Goal: Information Seeking & Learning: Learn about a topic

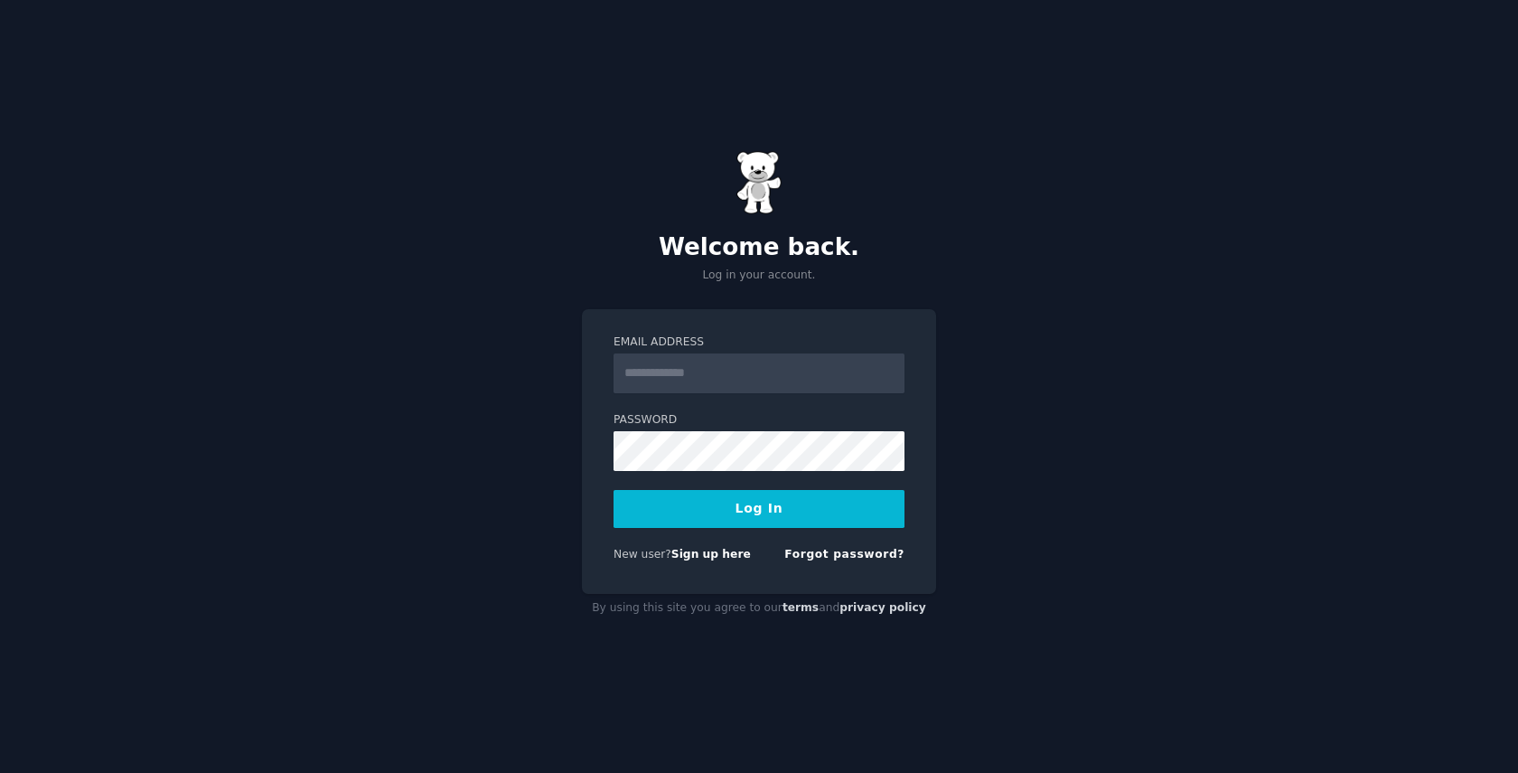
type input "**********"
click at [811, 516] on button "Log In" at bounding box center [759, 509] width 291 height 38
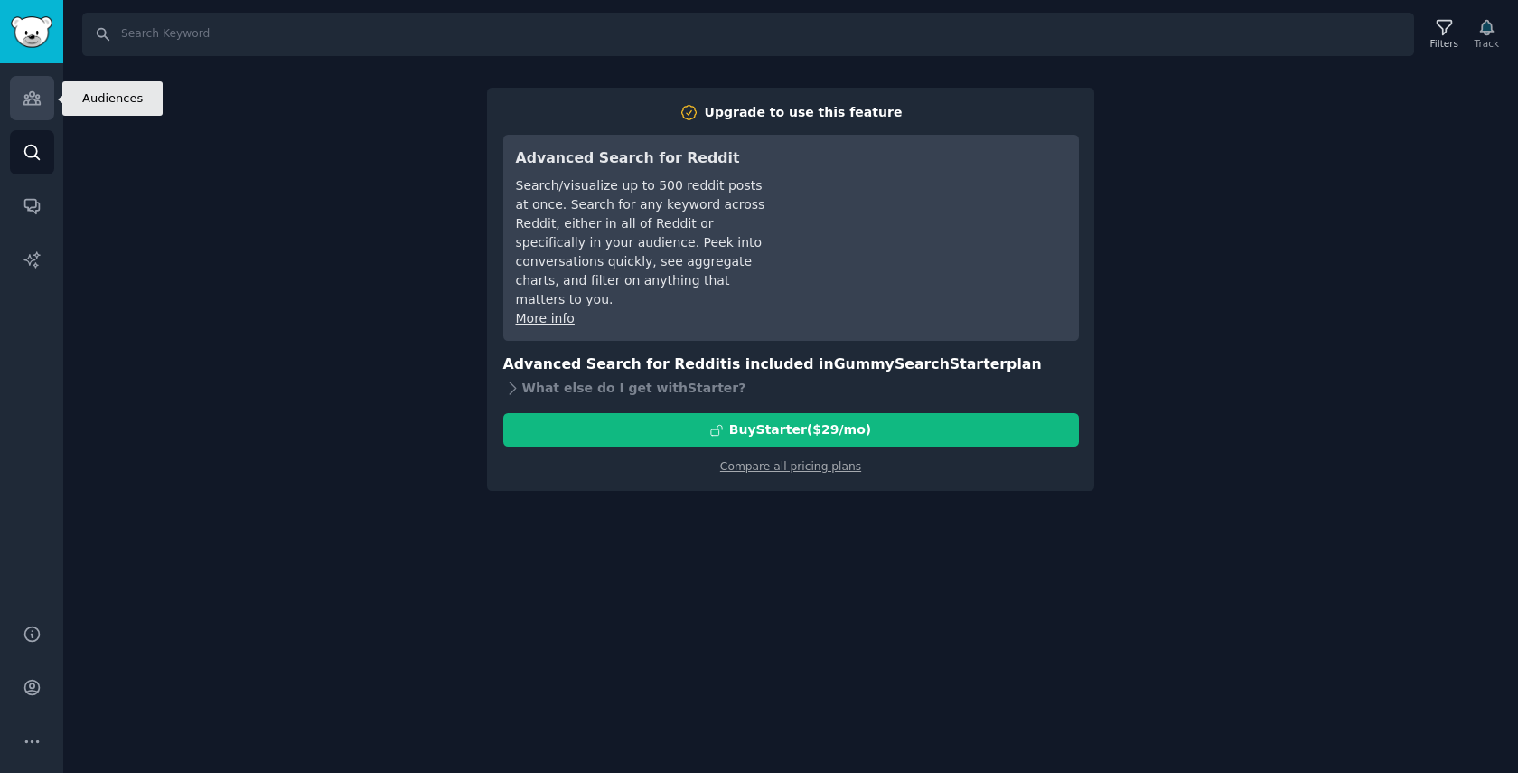
click at [33, 108] on link "Audiences" at bounding box center [32, 98] width 44 height 44
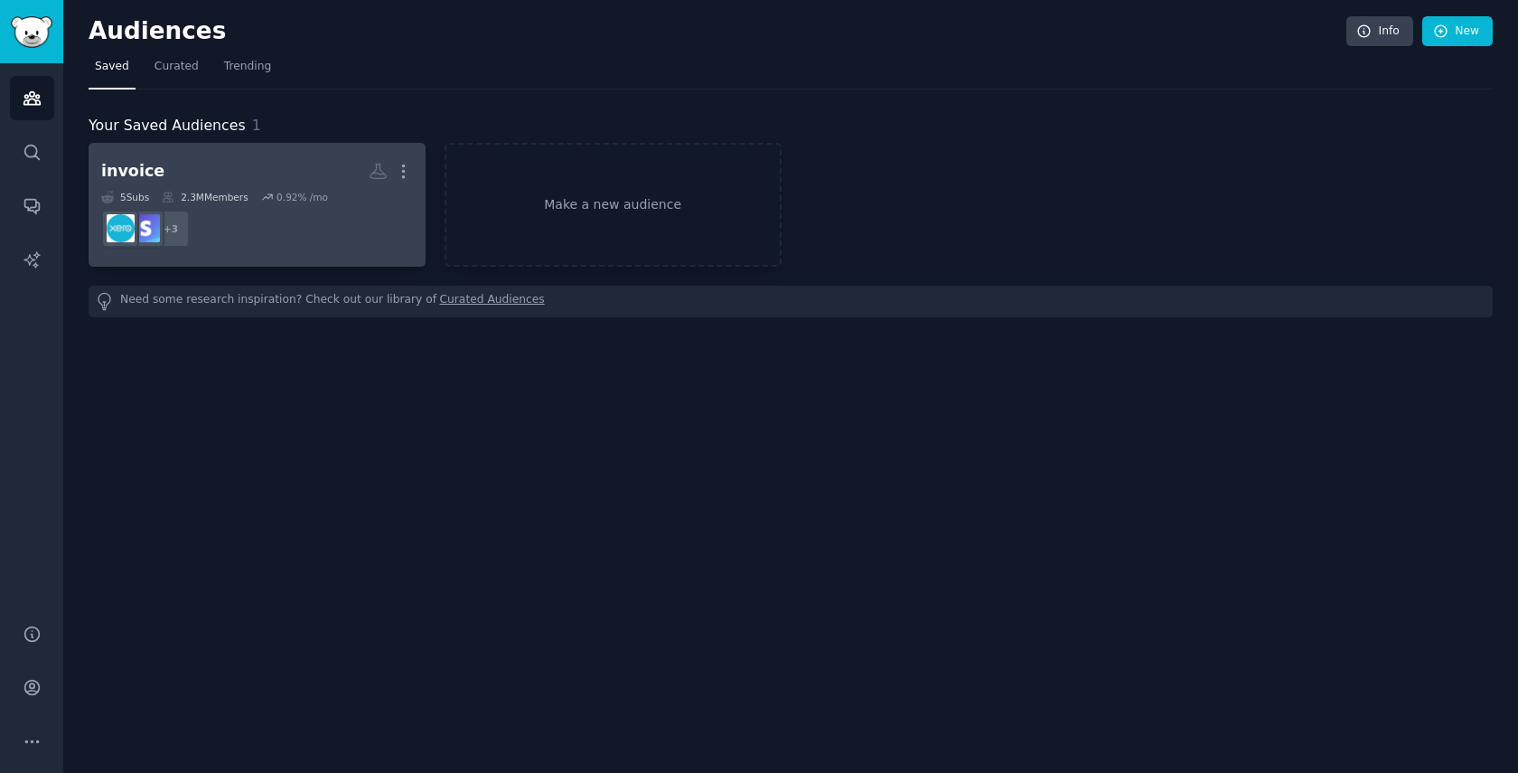
click at [275, 183] on h2 "invoice More" at bounding box center [257, 171] width 312 height 32
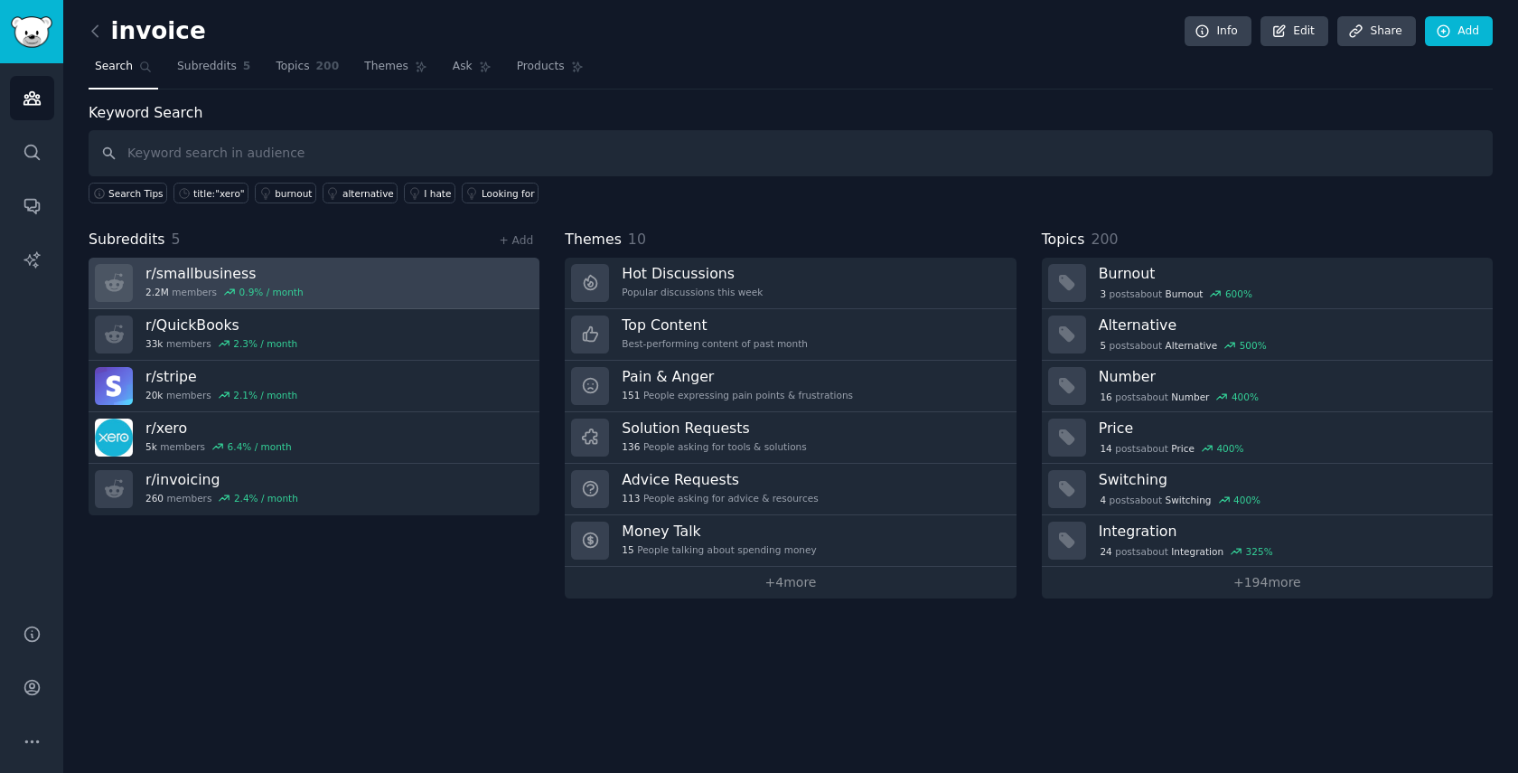
click at [437, 287] on link "r/ smallbusiness 2.2M members 0.9 % / month" at bounding box center [314, 284] width 451 height 52
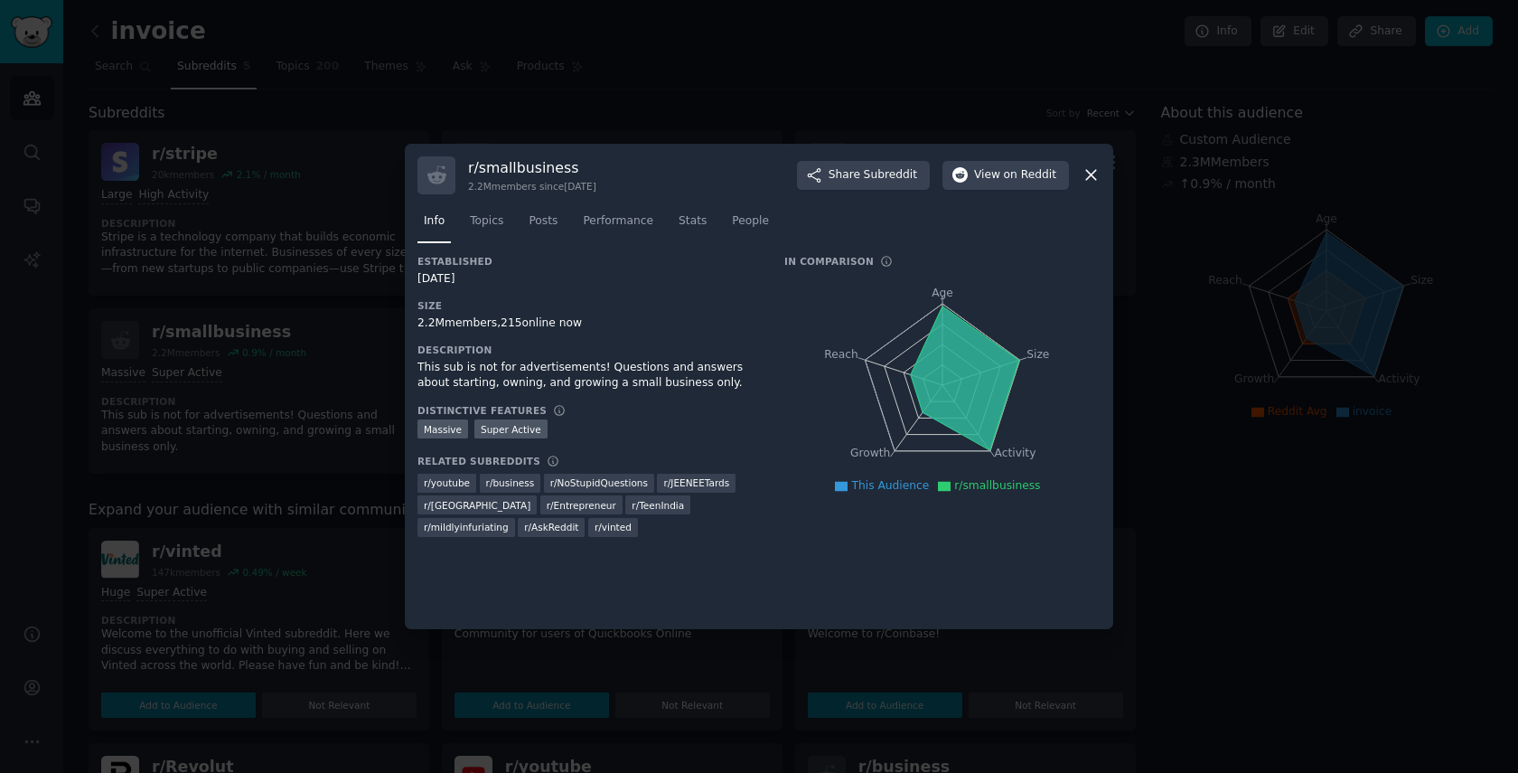
click at [357, 380] on div at bounding box center [759, 386] width 1518 height 773
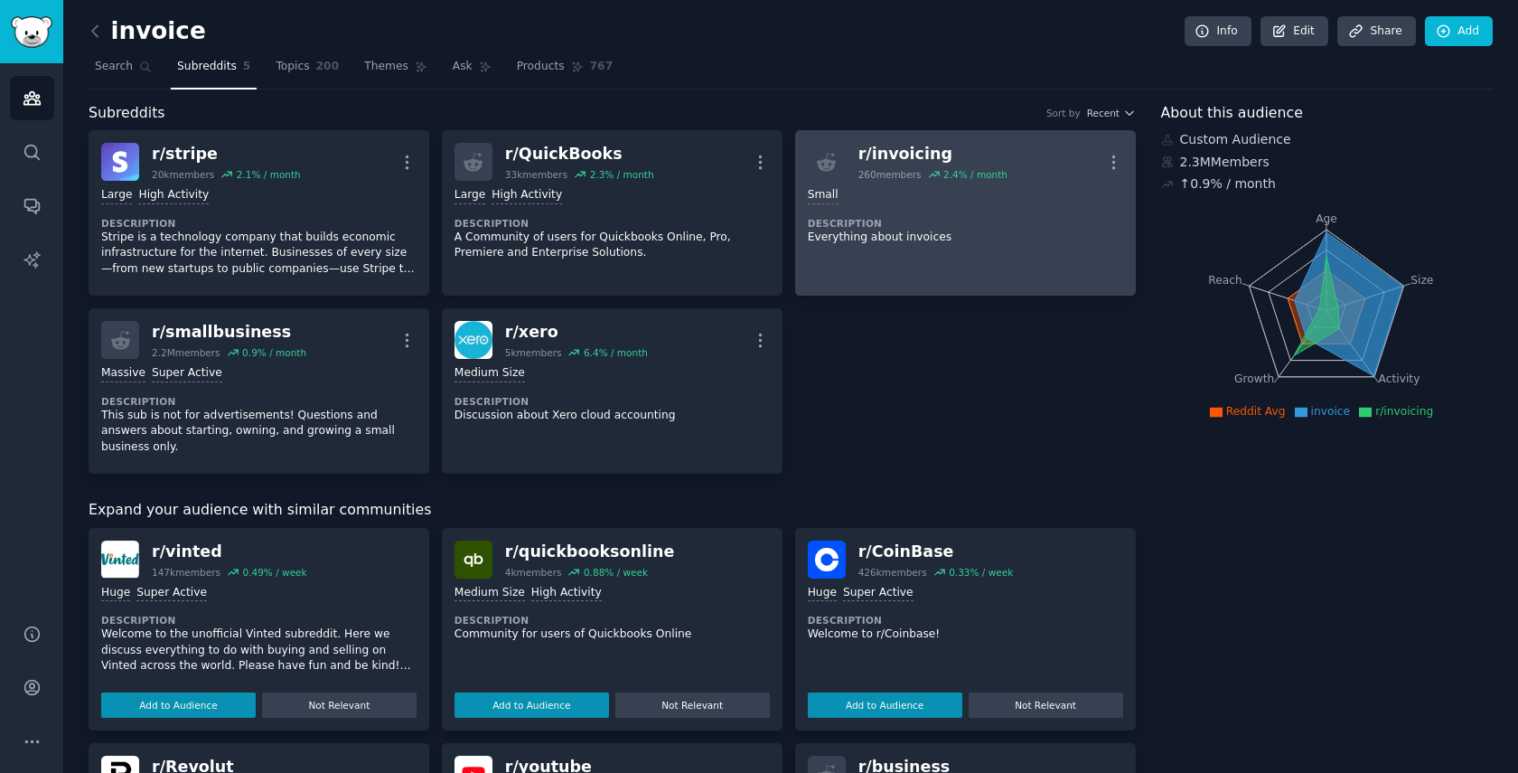
click at [895, 252] on link "r/ invoicing 260 members 2.4 % / month More Small Description Everything about …" at bounding box center [965, 212] width 341 height 165
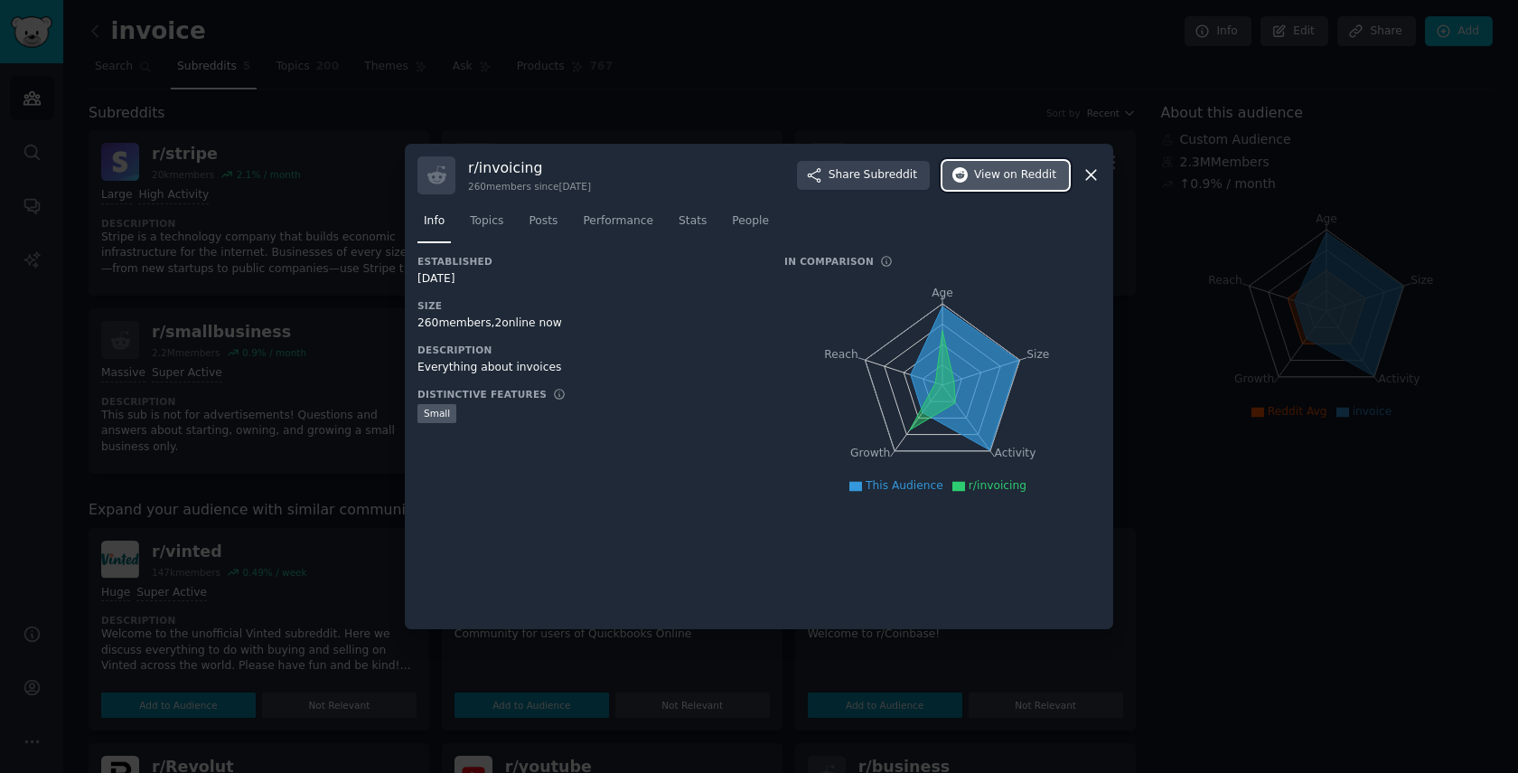
click at [968, 184] on button "View on Reddit" at bounding box center [1005, 175] width 126 height 29
click at [290, 409] on div at bounding box center [759, 386] width 1518 height 773
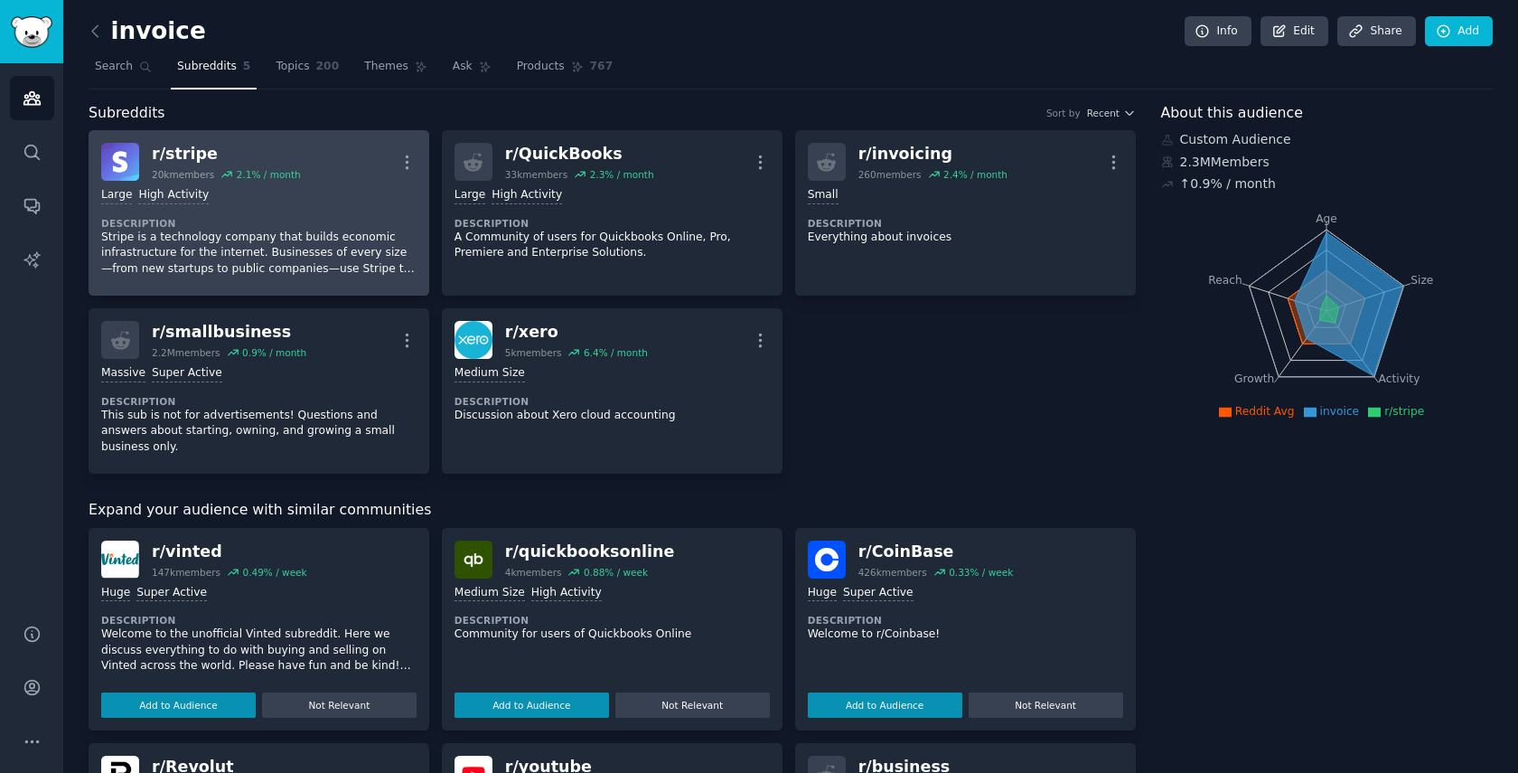
click at [333, 253] on p "Stripe is a technology company that builds economic infrastructure for the inte…" at bounding box center [258, 253] width 315 height 48
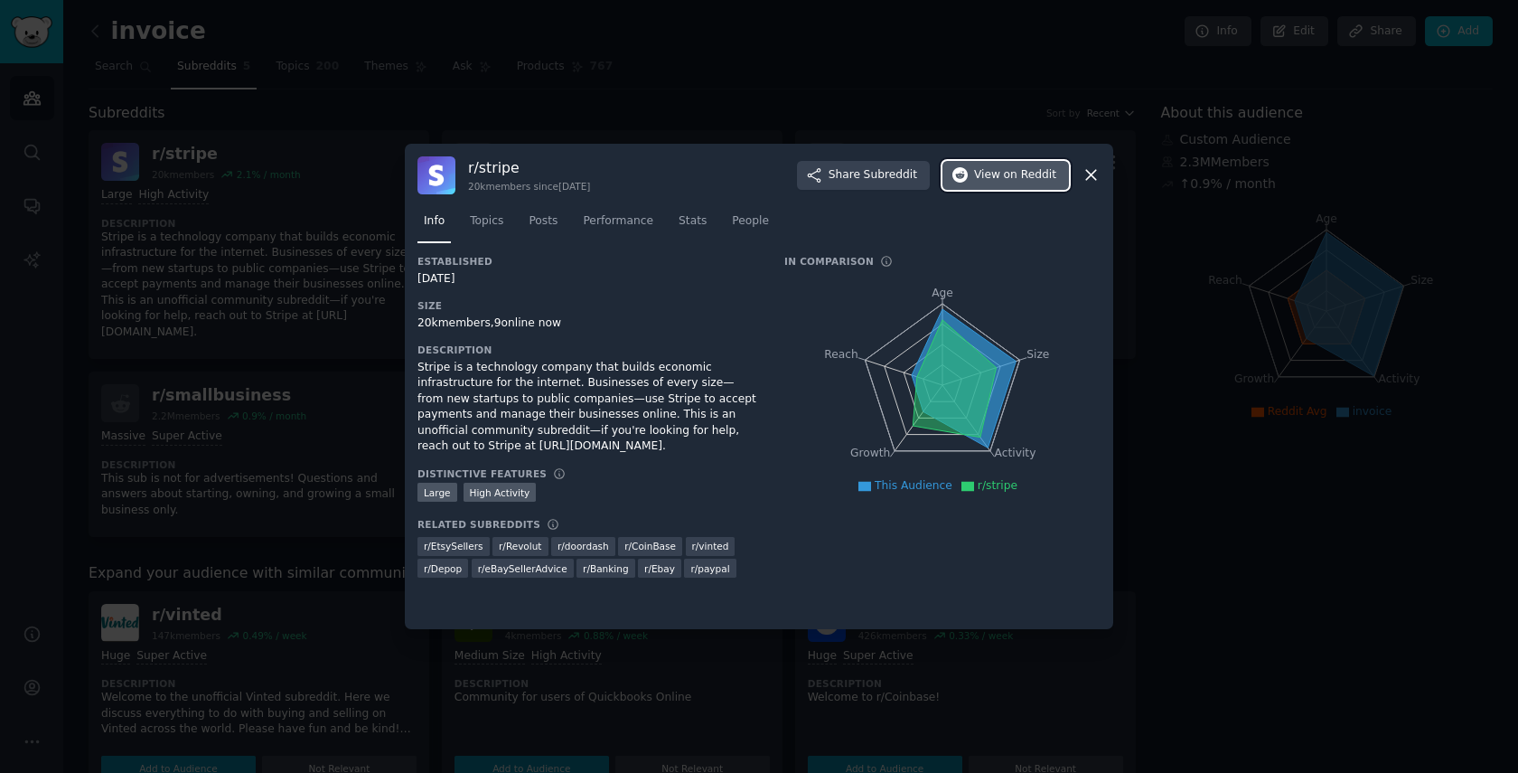
click at [977, 170] on span "View on Reddit" at bounding box center [1015, 175] width 82 height 16
click at [1225, 258] on div at bounding box center [759, 386] width 1518 height 773
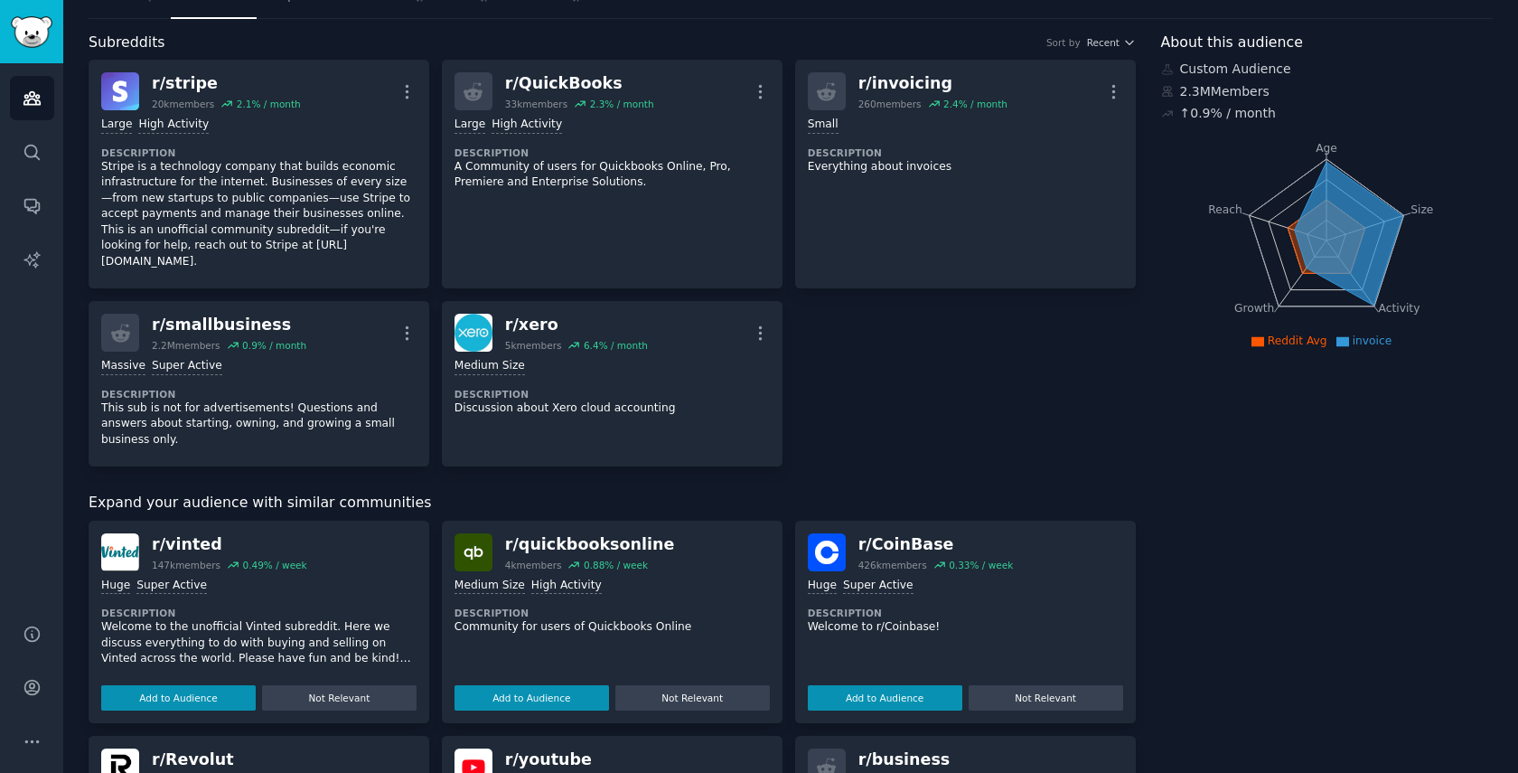
scroll to position [83, 0]
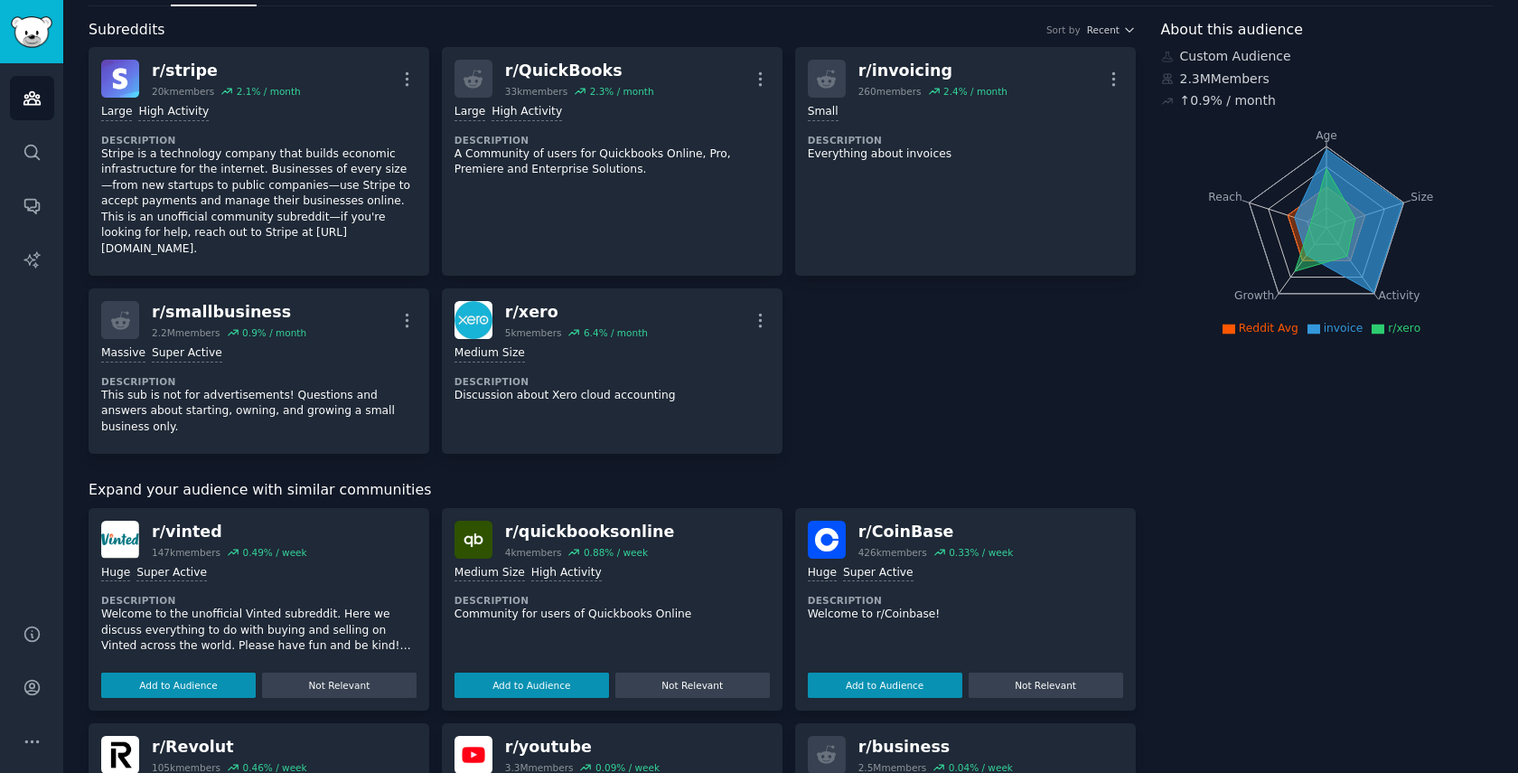
click at [630, 360] on div "Medium Size" at bounding box center [611, 353] width 315 height 17
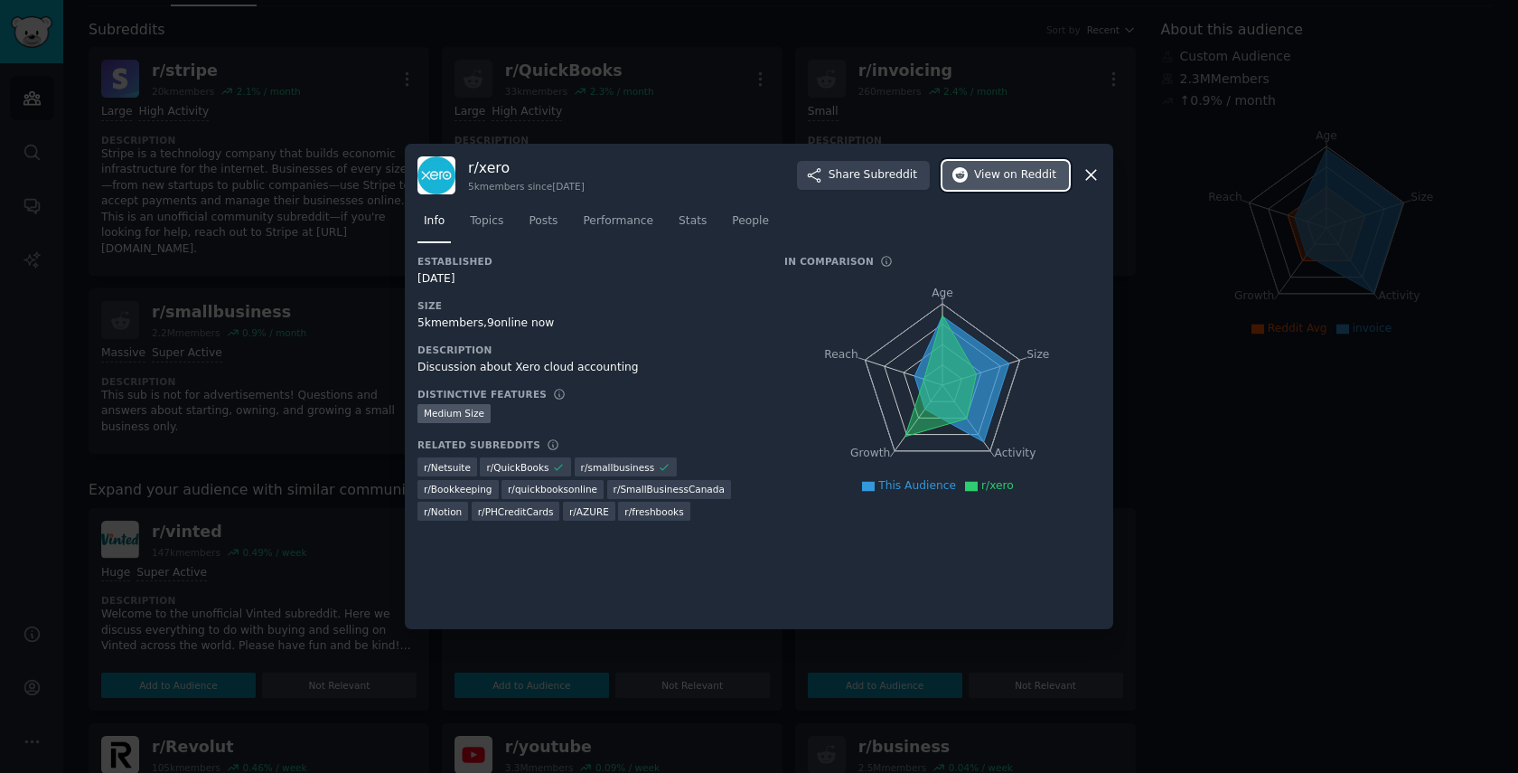
click at [993, 188] on button "View on Reddit" at bounding box center [1005, 175] width 126 height 29
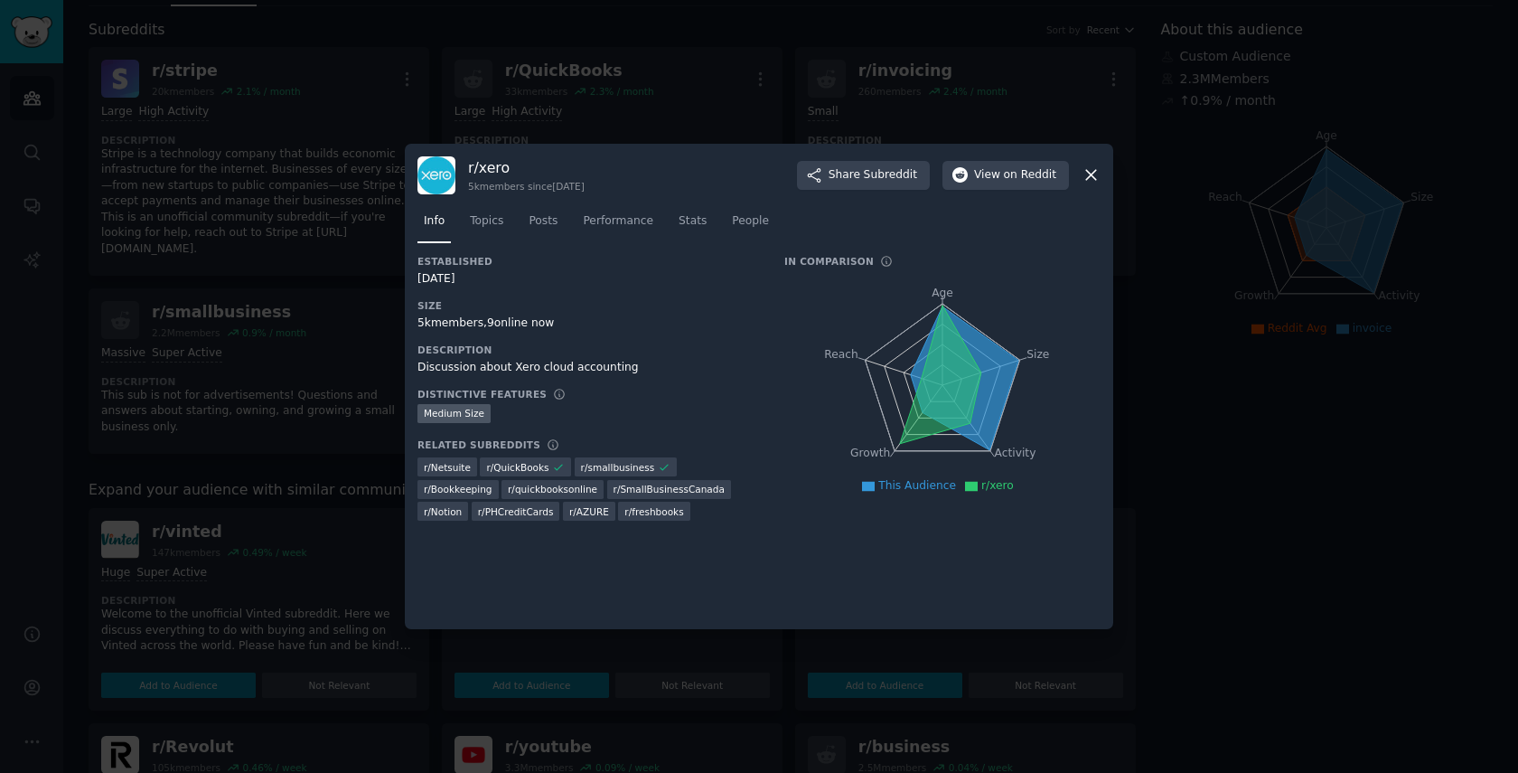
click at [347, 229] on div at bounding box center [759, 386] width 1518 height 773
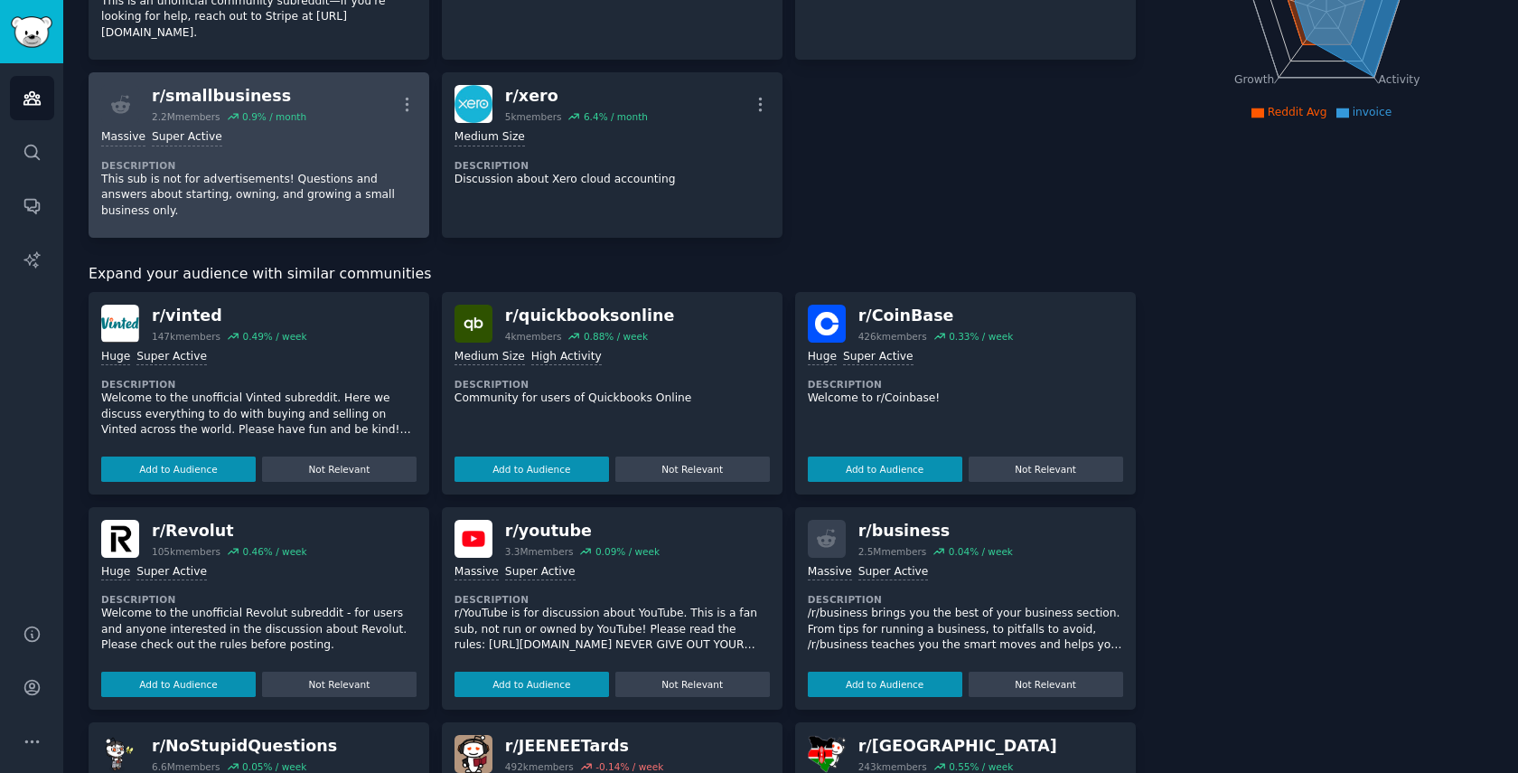
scroll to position [342, 0]
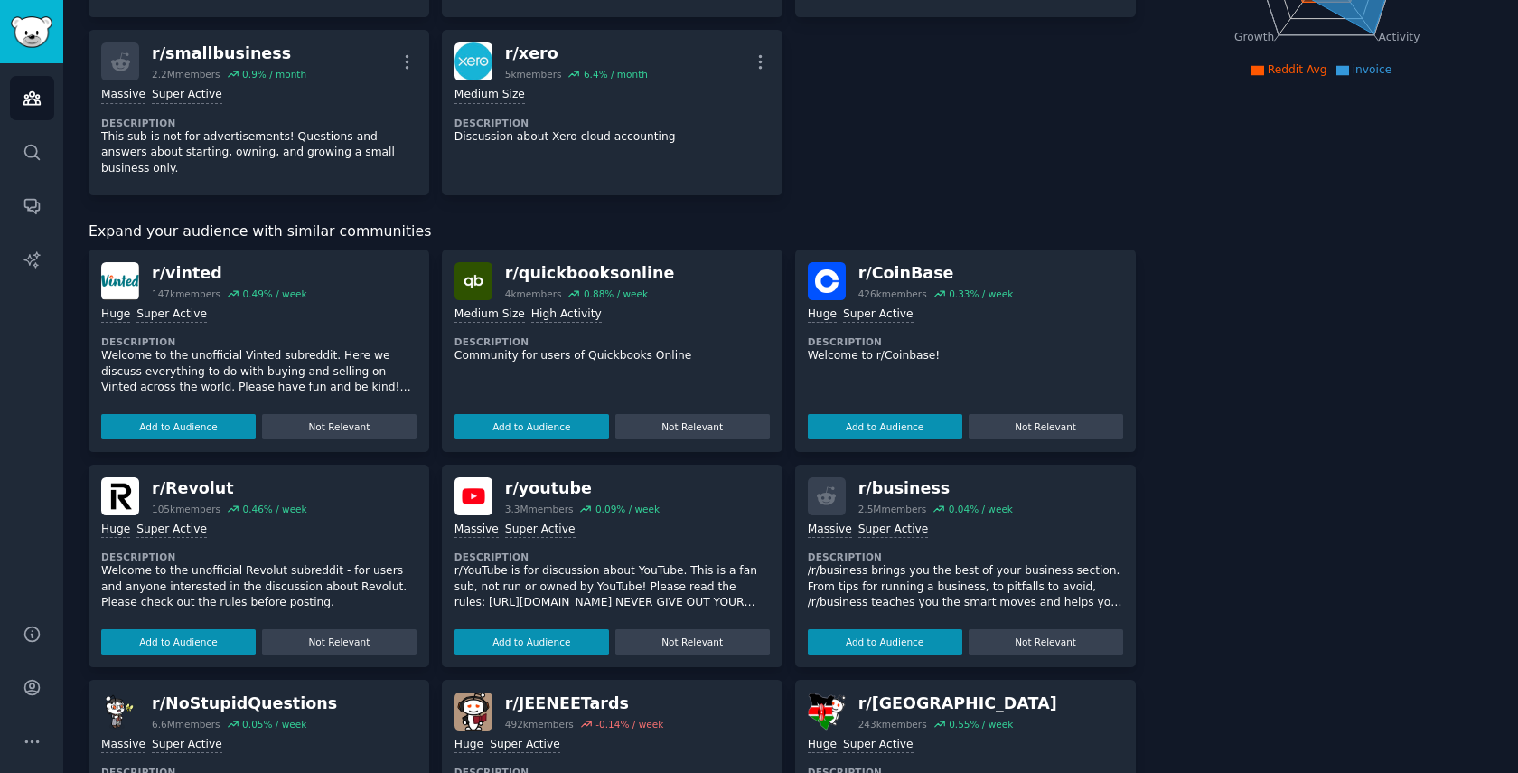
click at [1029, 550] on dt "Description" at bounding box center [965, 556] width 315 height 13
click at [944, 563] on p "/r/business brings you the best of your business section. From tips for running…" at bounding box center [965, 587] width 315 height 48
click at [905, 481] on div "r/ business" at bounding box center [935, 488] width 155 height 23
click at [550, 482] on div "r/ youtube" at bounding box center [582, 488] width 155 height 23
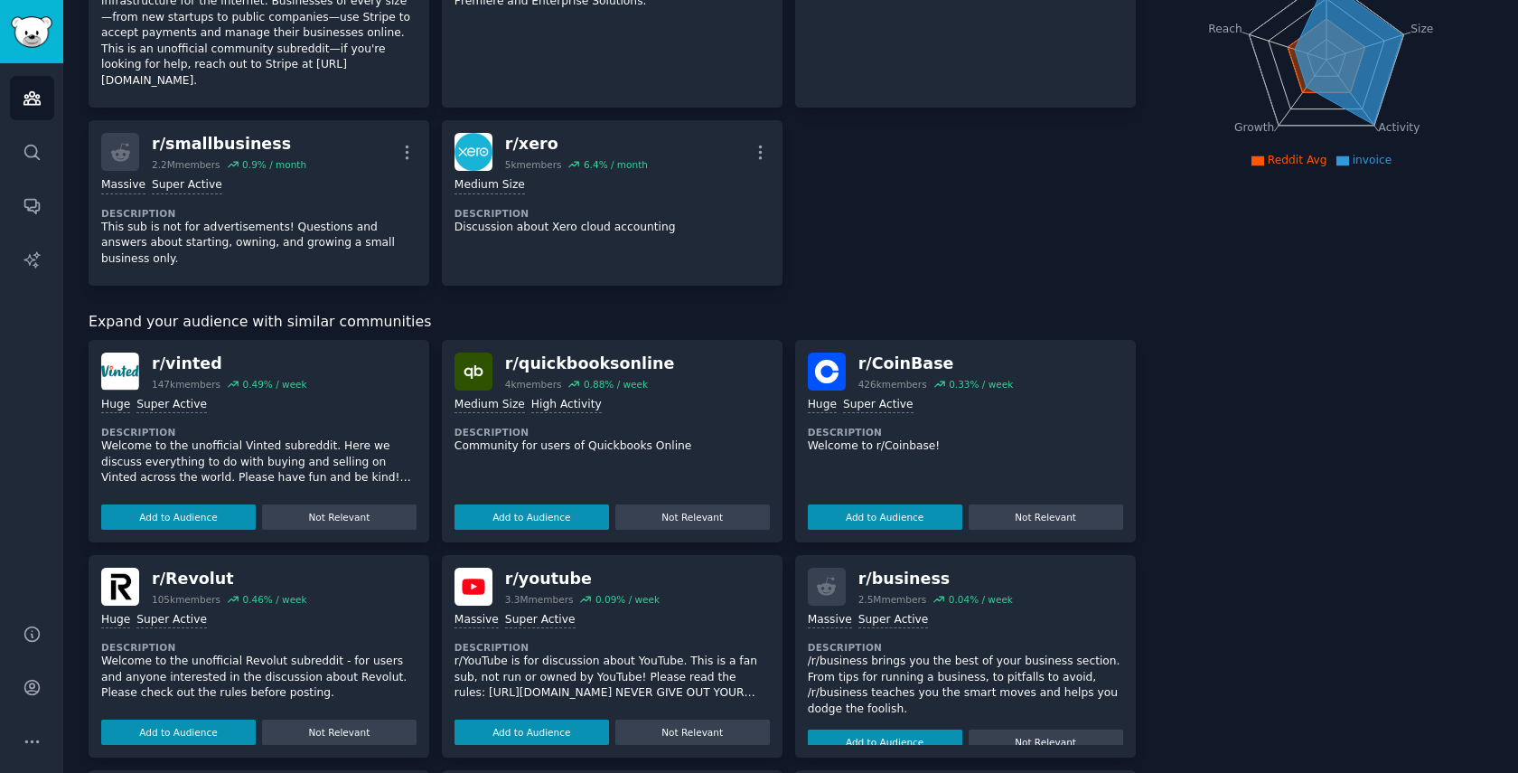
scroll to position [250, 0]
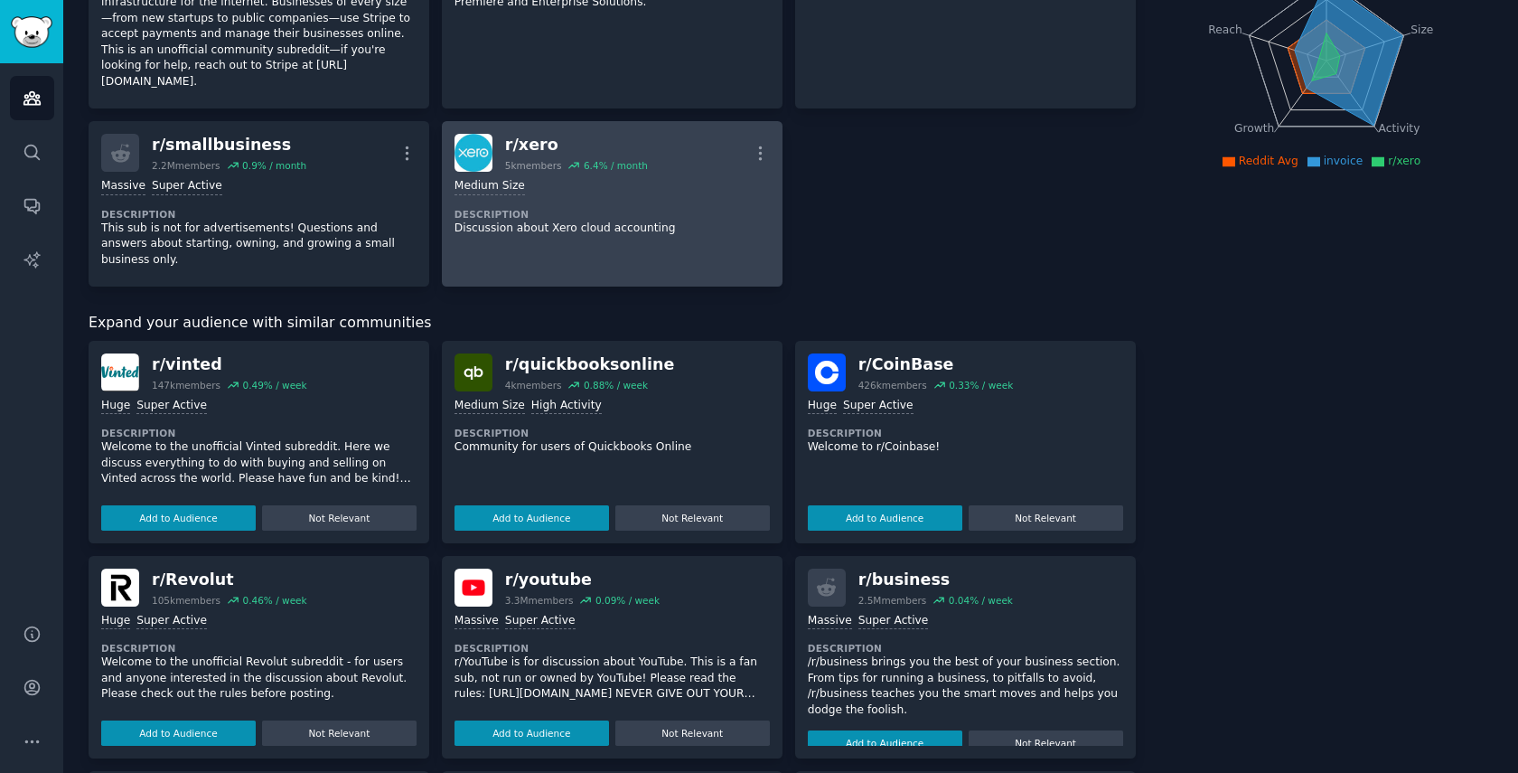
click at [538, 165] on div "5k members" at bounding box center [533, 165] width 57 height 13
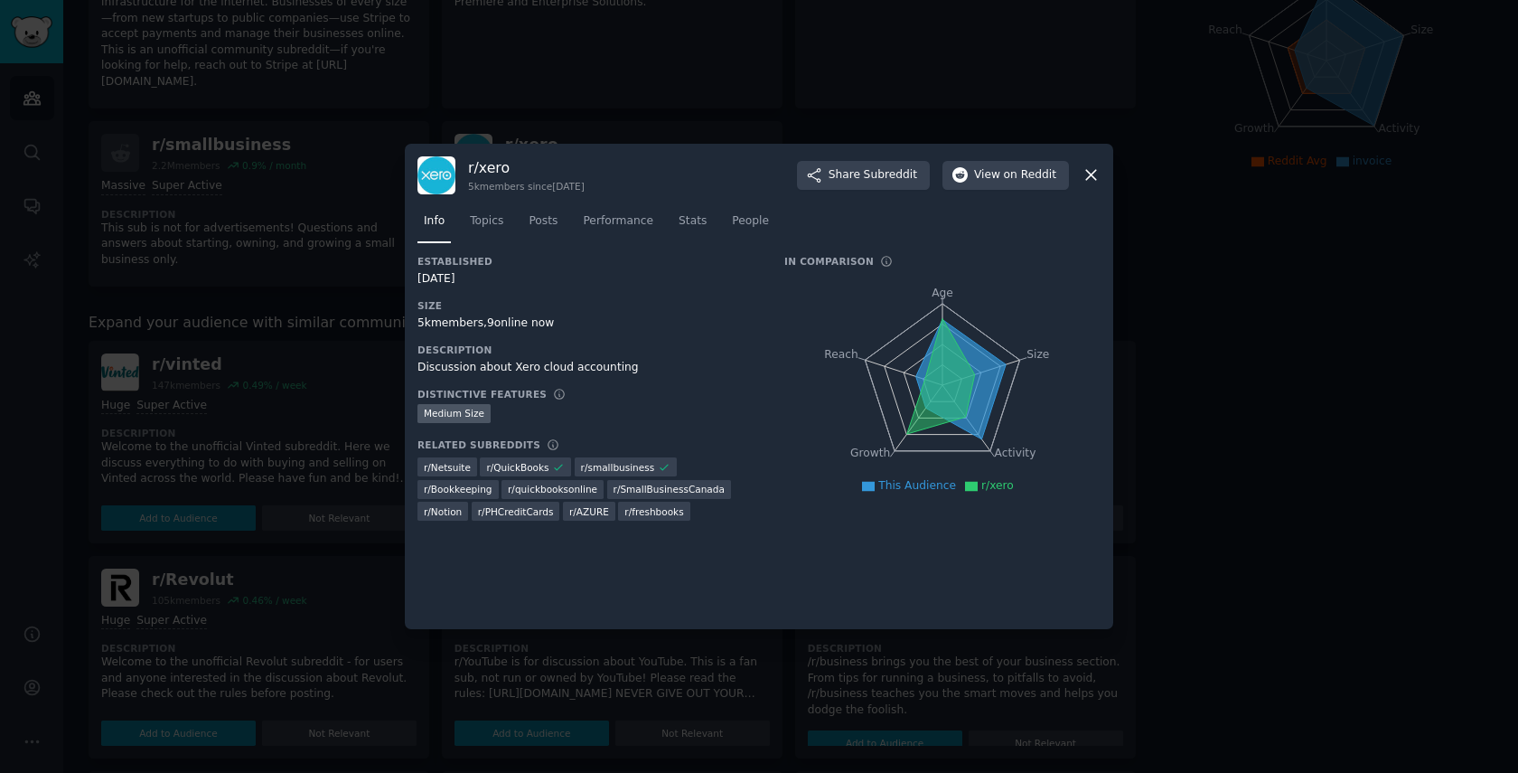
click at [360, 288] on div at bounding box center [759, 386] width 1518 height 773
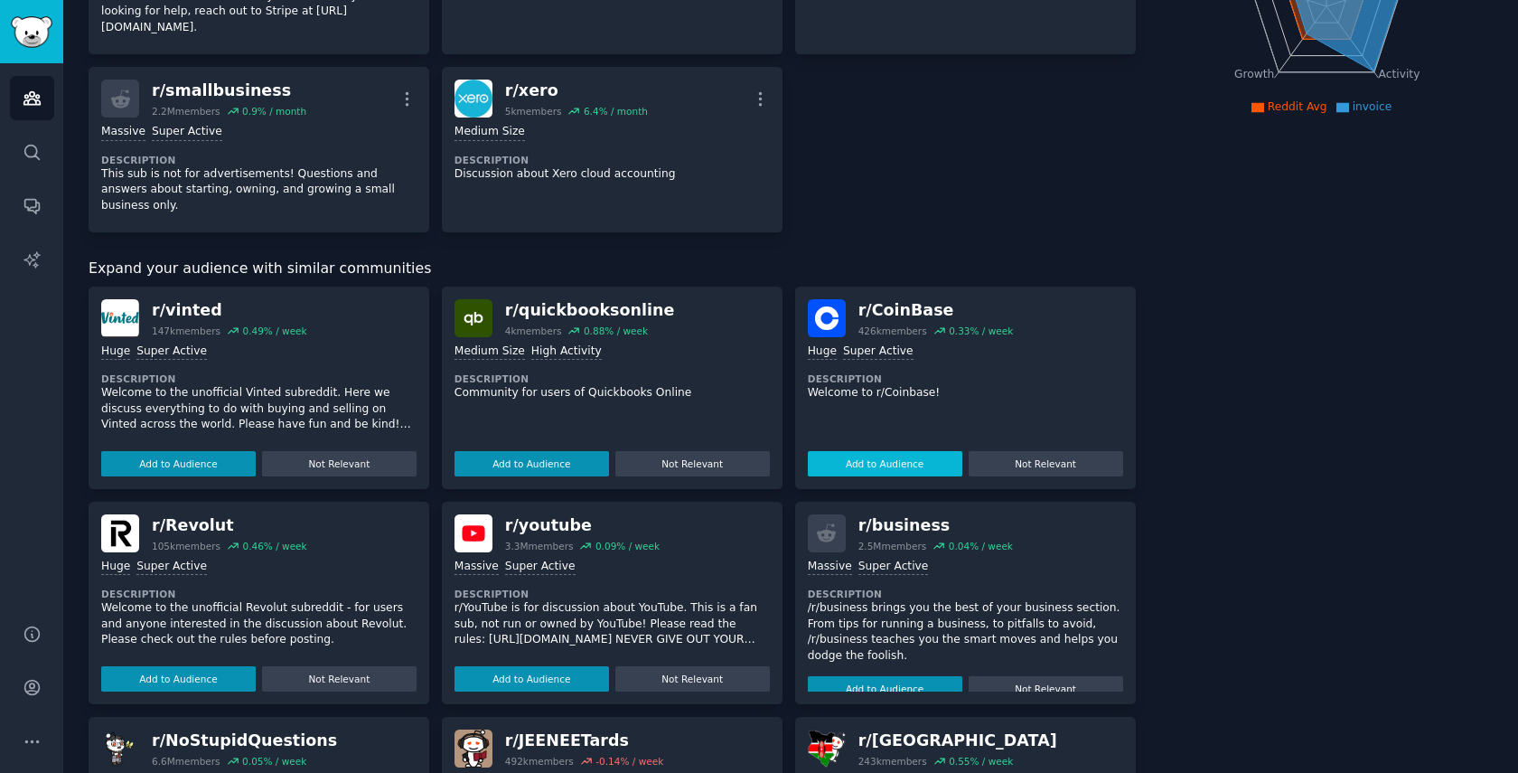
scroll to position [304, 0]
click at [848, 677] on button "Add to Audience" at bounding box center [885, 689] width 155 height 25
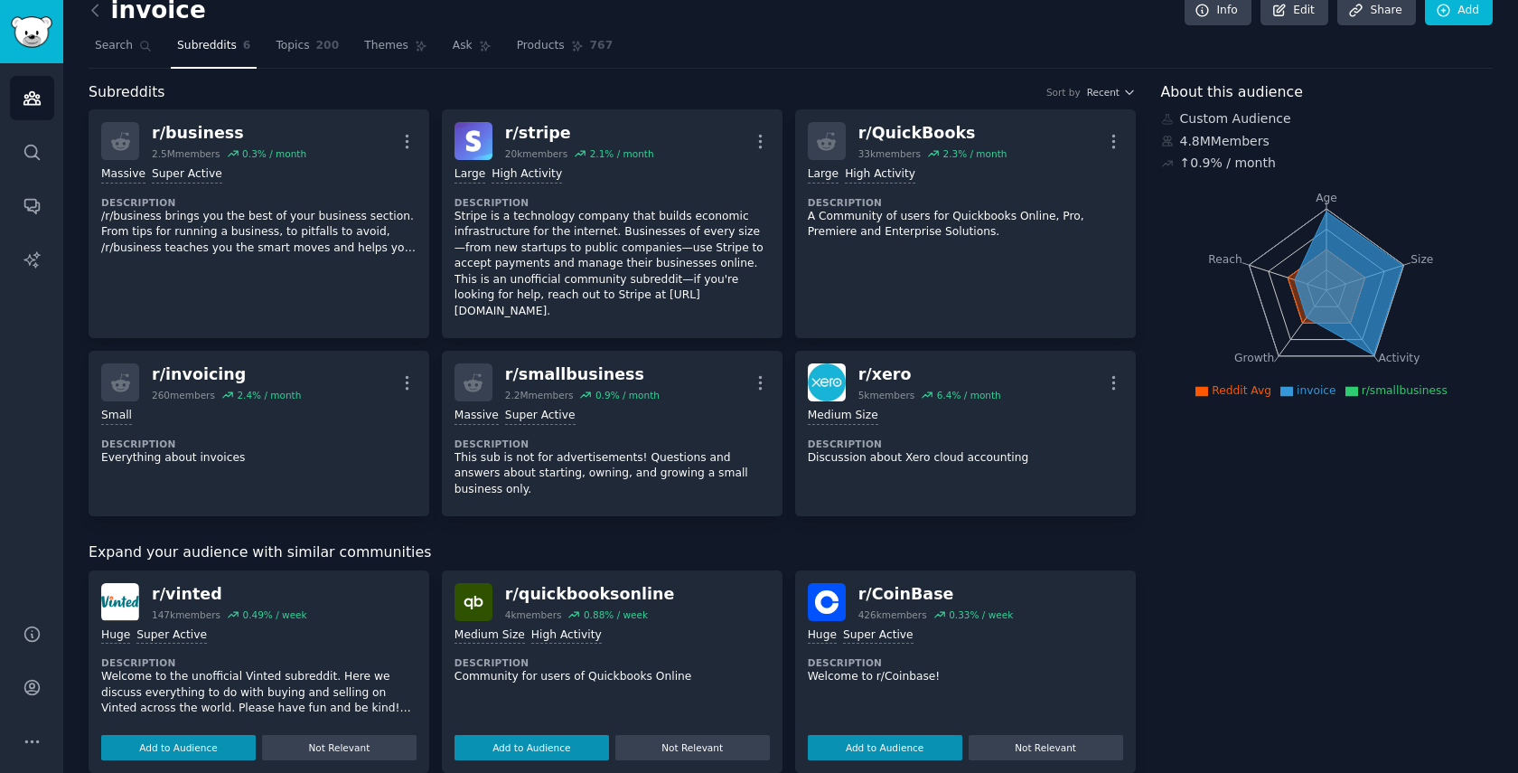
scroll to position [0, 0]
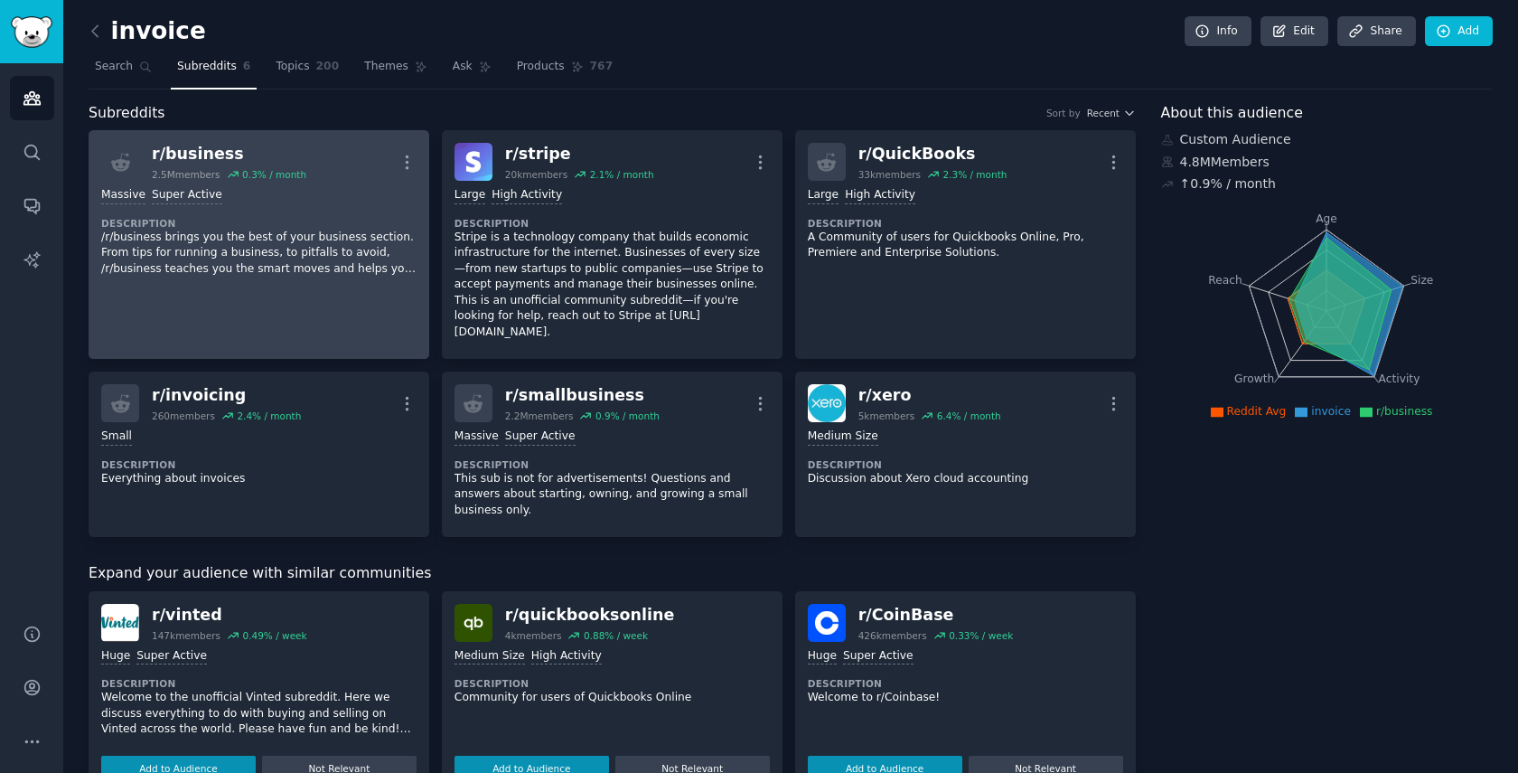
click at [323, 244] on p "/r/business brings you the best of your business section. From tips for running…" at bounding box center [258, 253] width 315 height 48
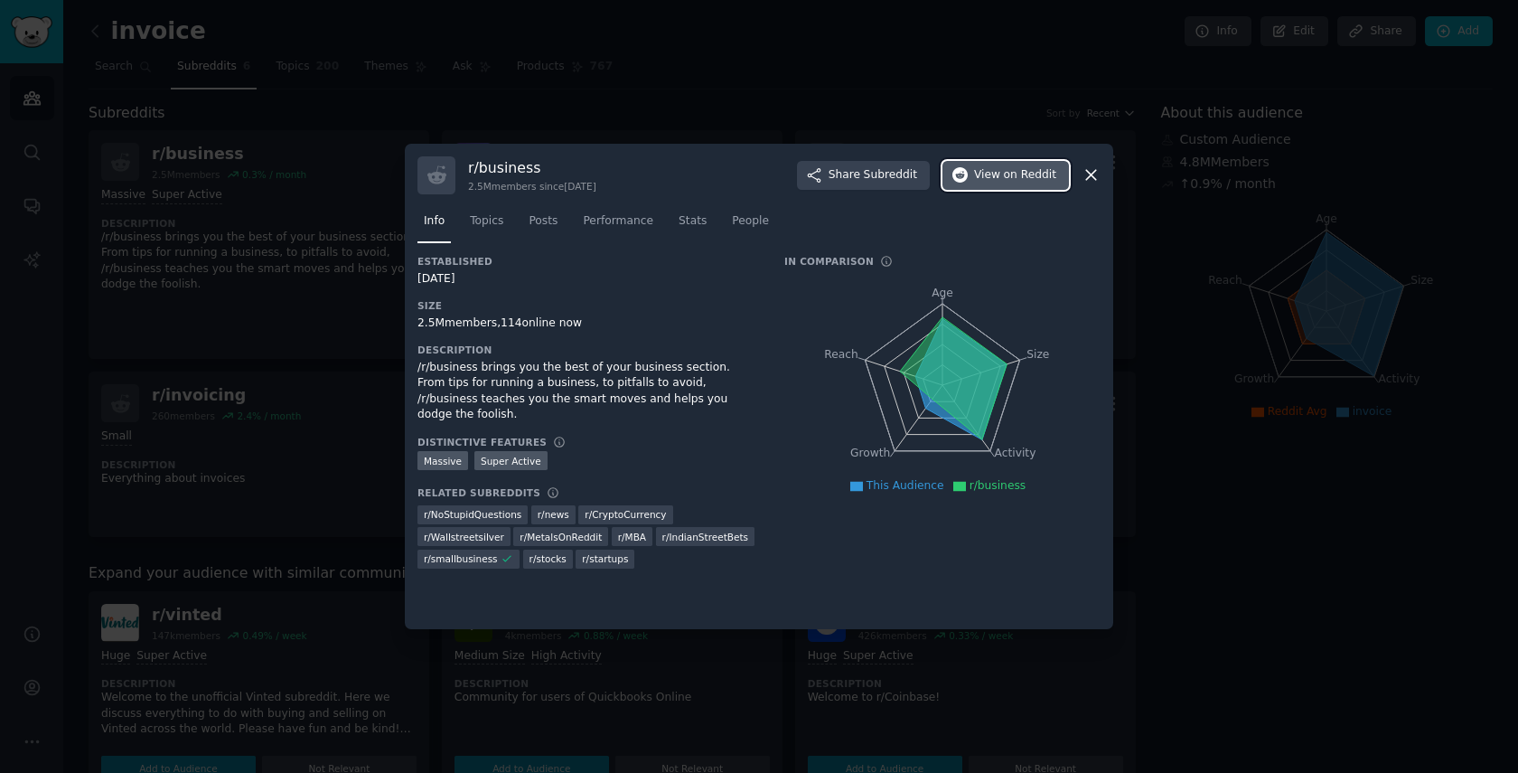
click at [1022, 179] on span "on Reddit" at bounding box center [1030, 175] width 52 height 16
click at [267, 260] on div at bounding box center [759, 386] width 1518 height 773
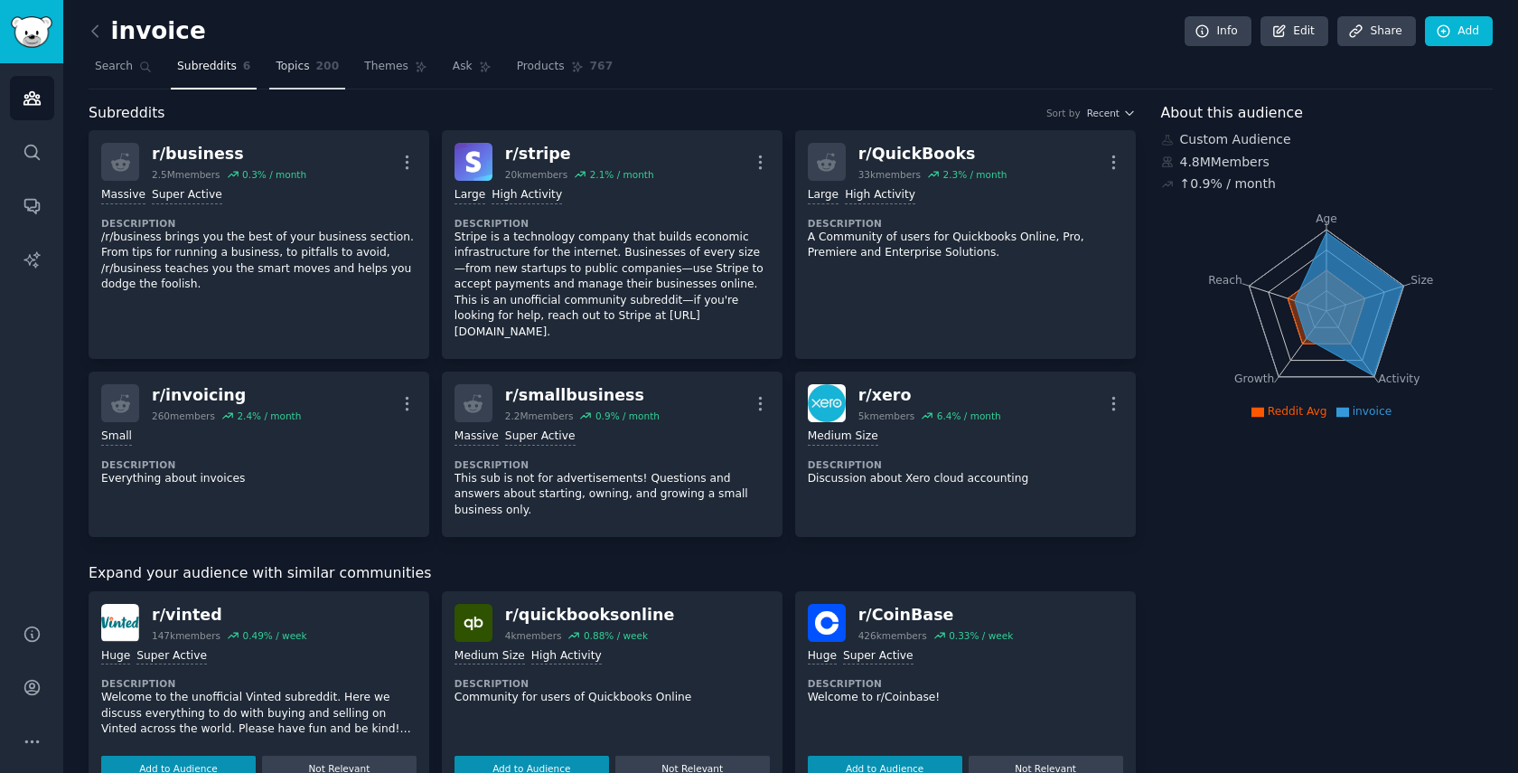
click at [302, 75] on link "Topics 200" at bounding box center [307, 70] width 76 height 37
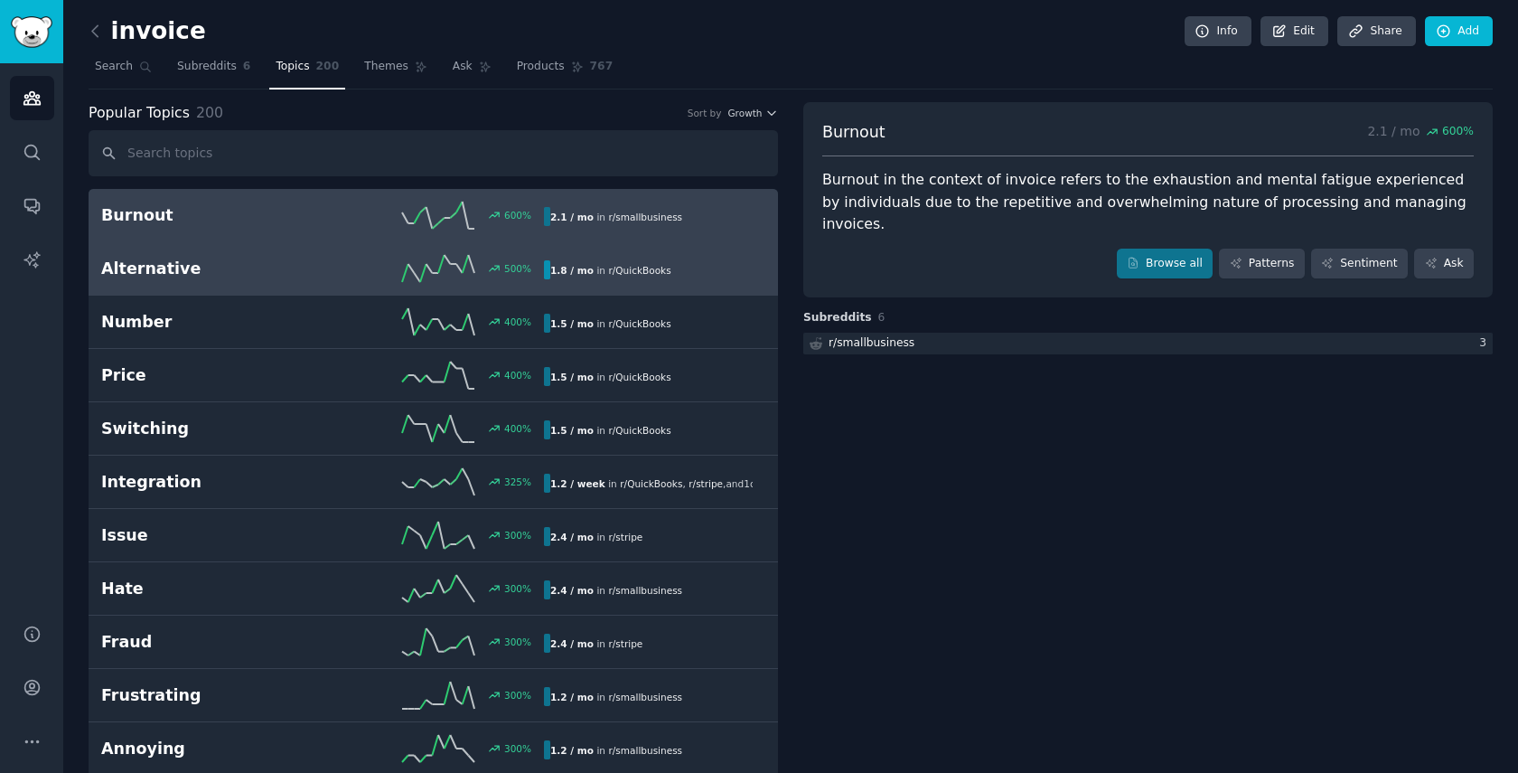
click at [309, 267] on h2 "Alternative" at bounding box center [211, 269] width 221 height 23
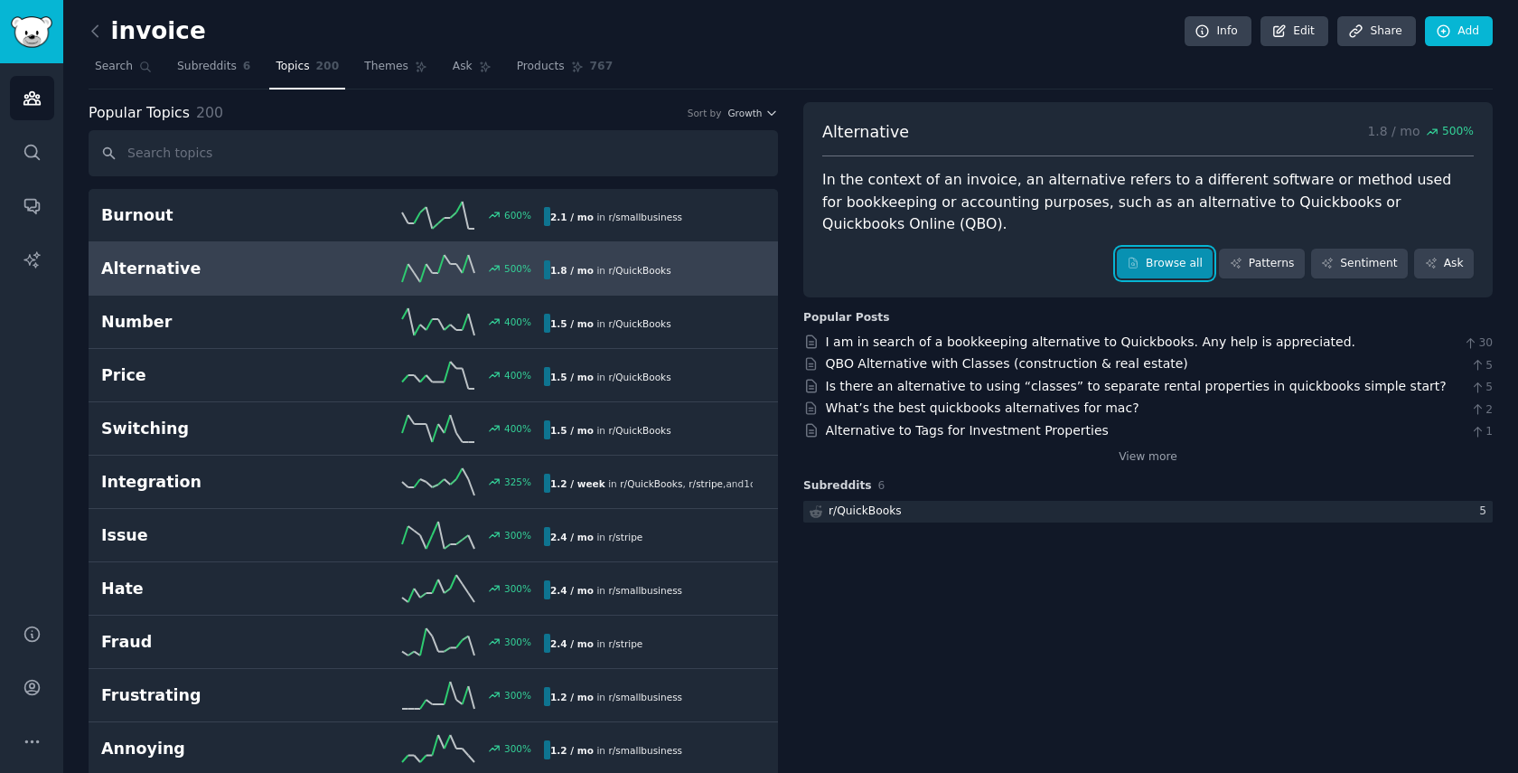
click at [1179, 261] on link "Browse all" at bounding box center [1165, 263] width 97 height 31
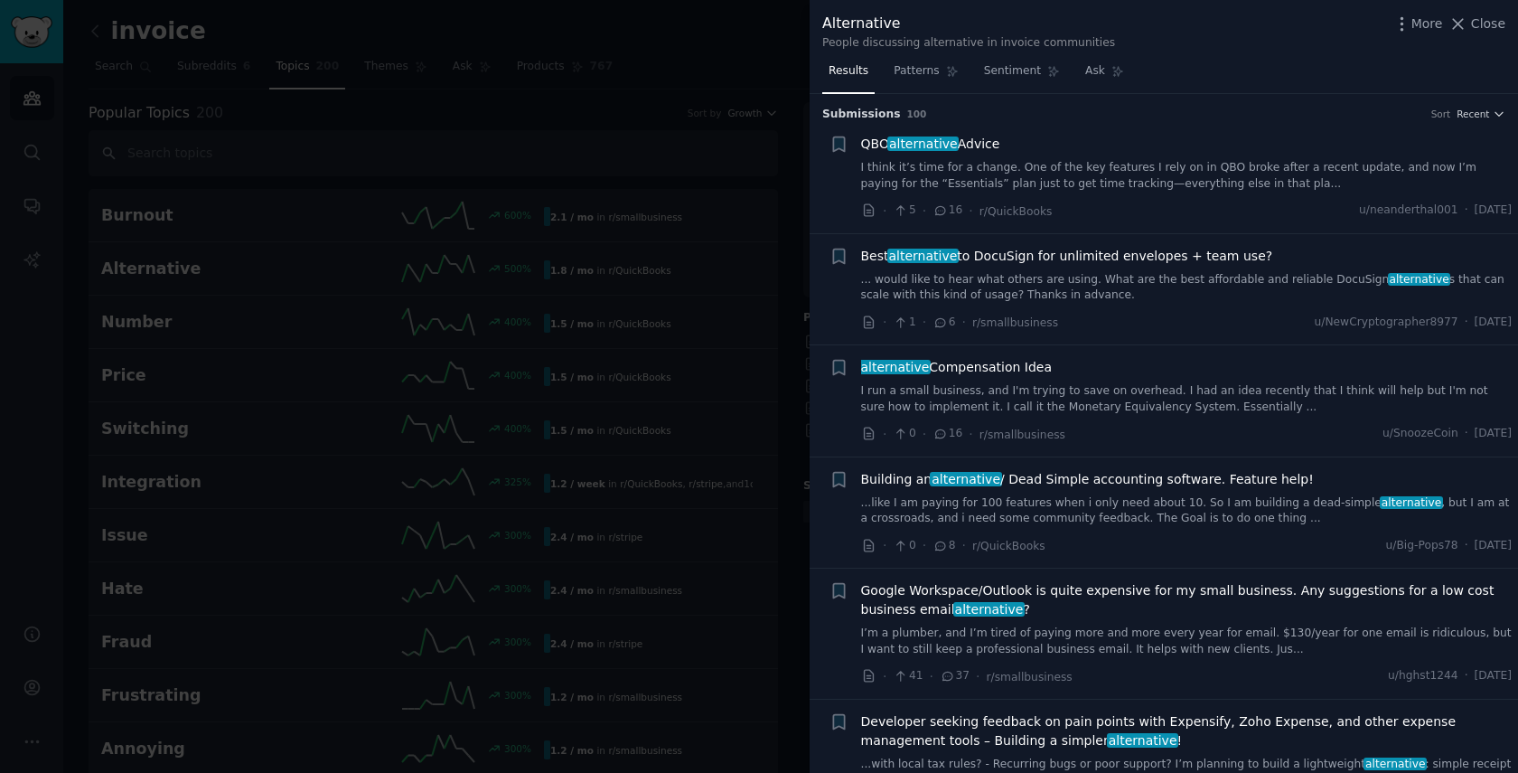
click at [1009, 262] on span "Best alternative to DocuSign for unlimited envelopes + team use?" at bounding box center [1067, 256] width 412 height 19
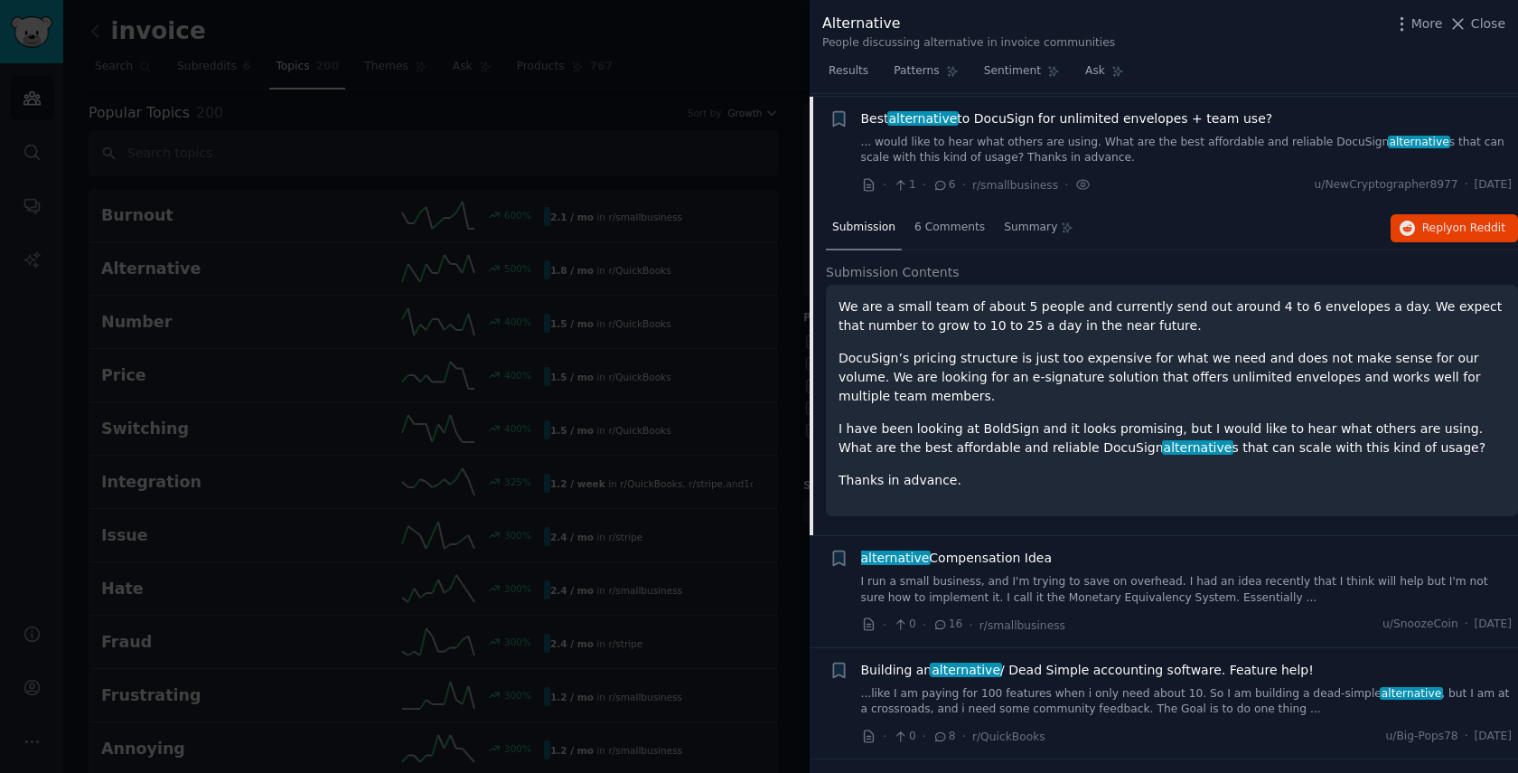
scroll to position [140, 0]
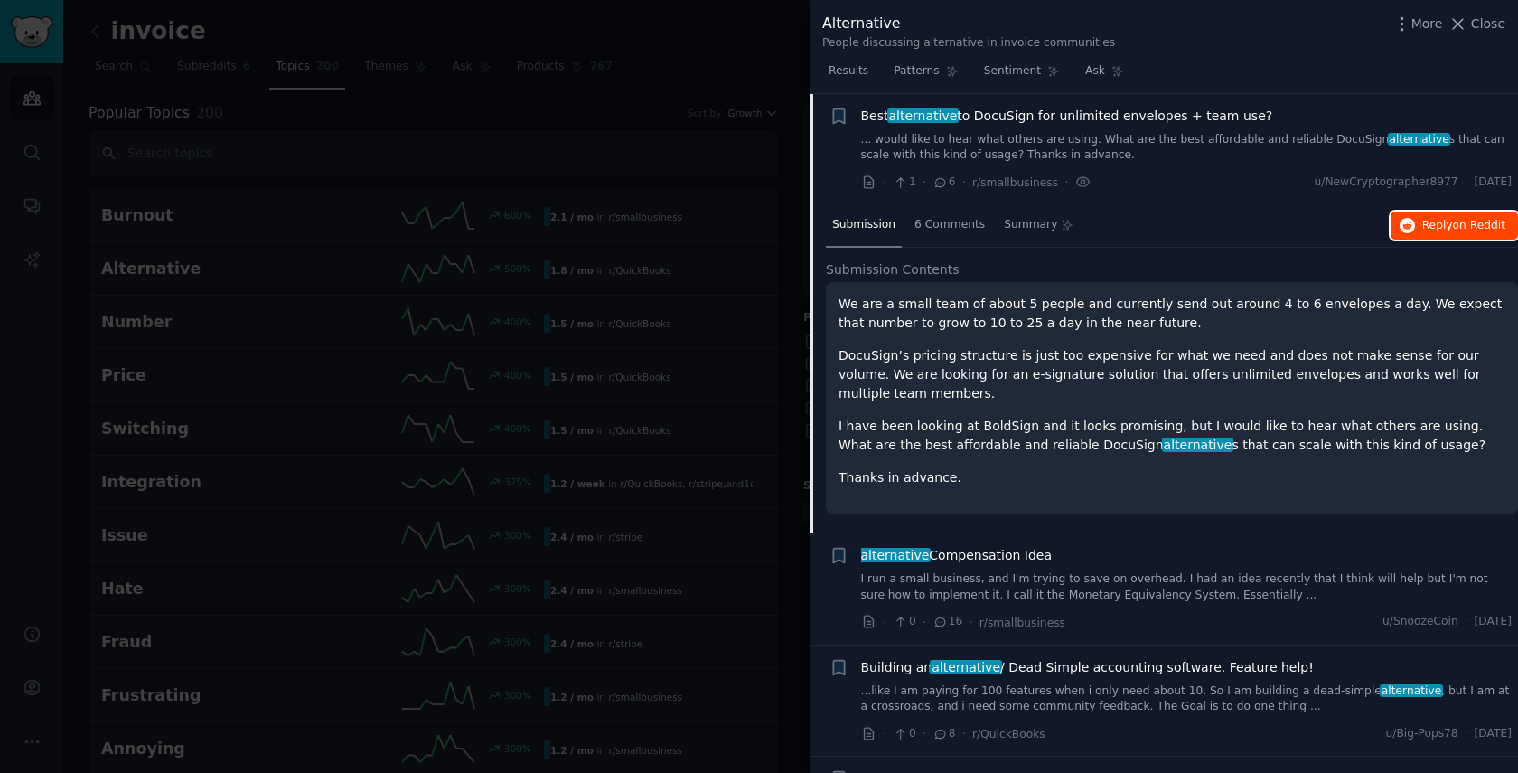
click at [1428, 222] on span "Reply on Reddit" at bounding box center [1463, 226] width 83 height 16
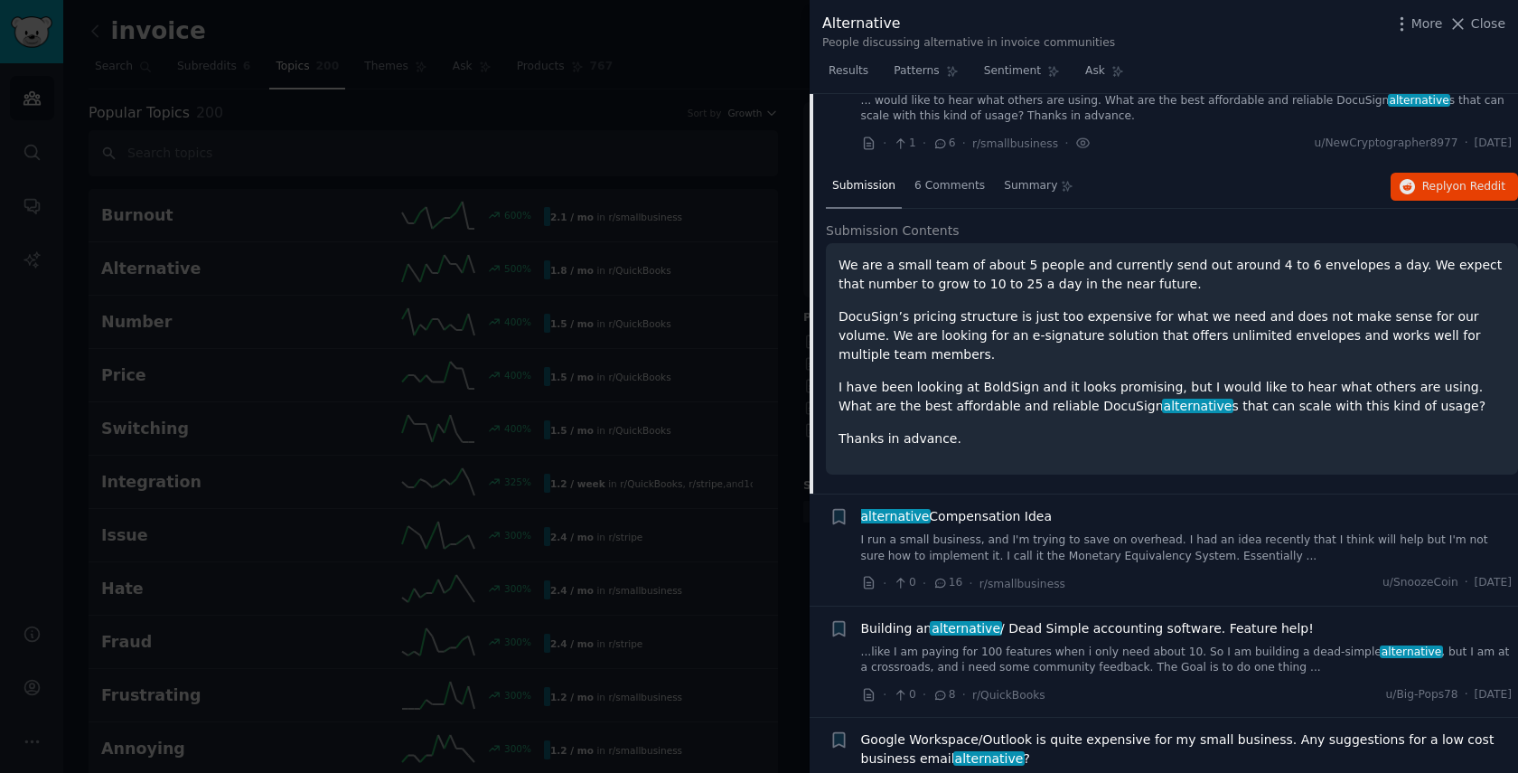
click at [1097, 532] on link "I run a small business, and I'm trying to save on overhead. I had an idea recen…" at bounding box center [1186, 548] width 651 height 32
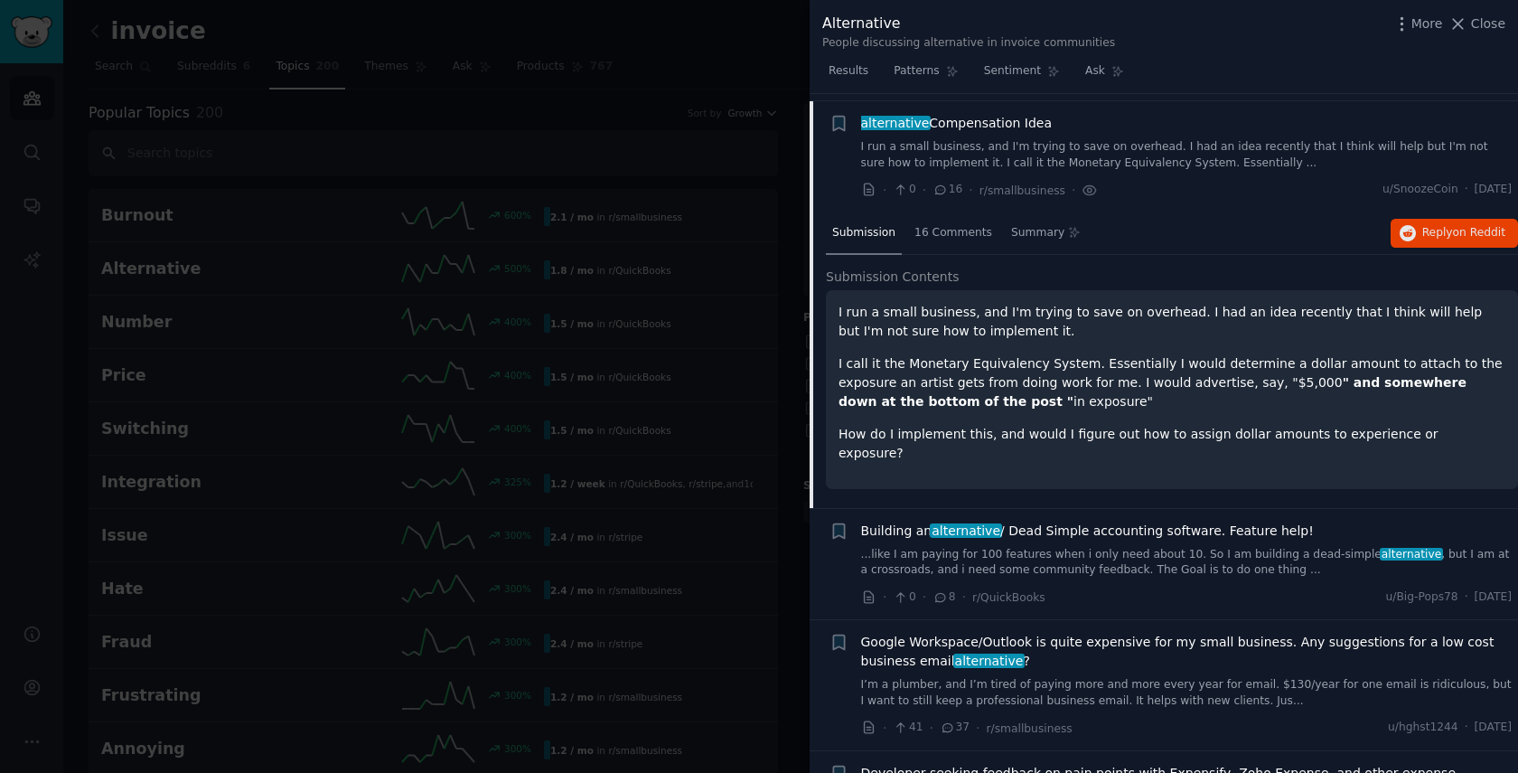
scroll to position [251, 0]
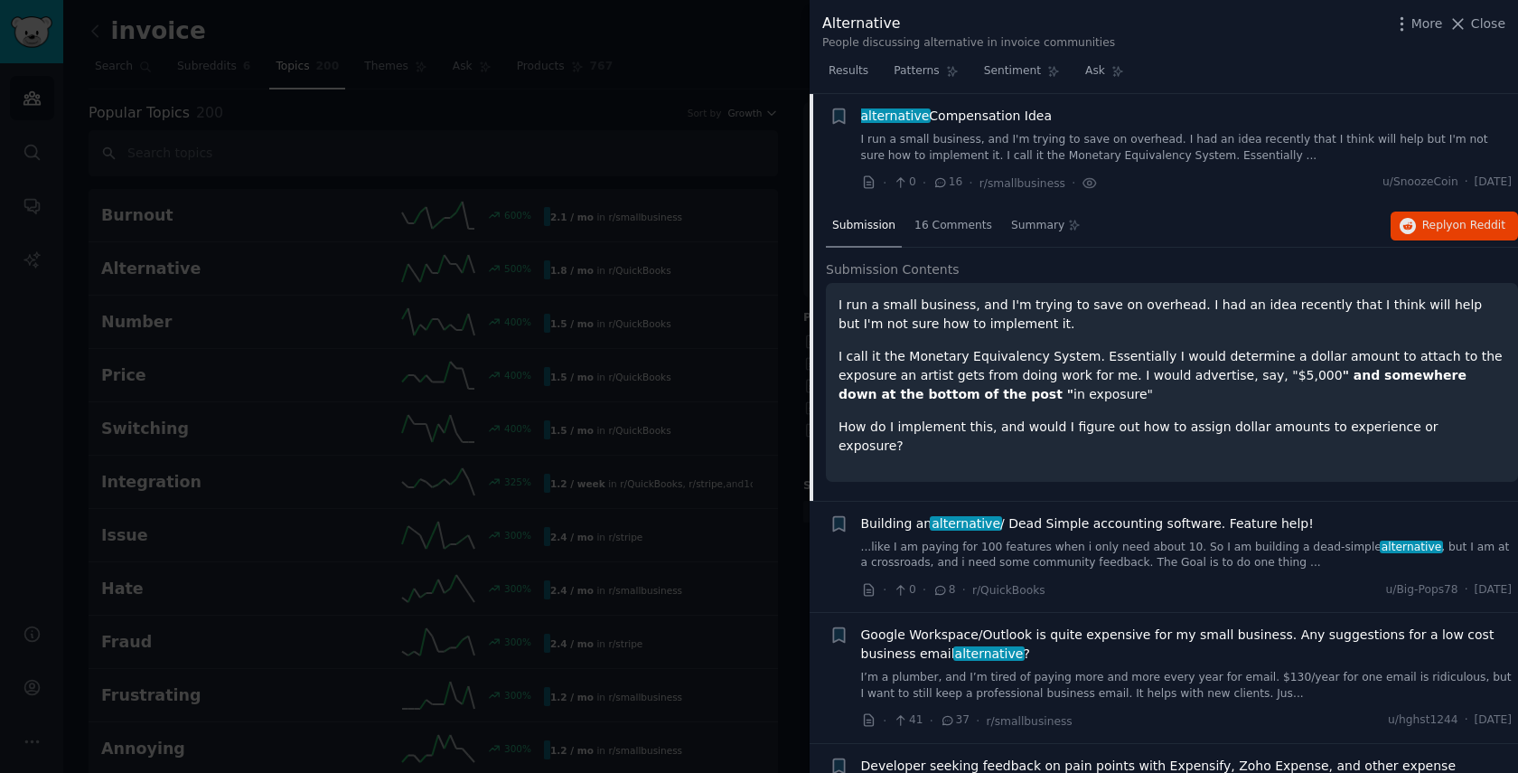
click at [749, 433] on div at bounding box center [759, 386] width 1518 height 773
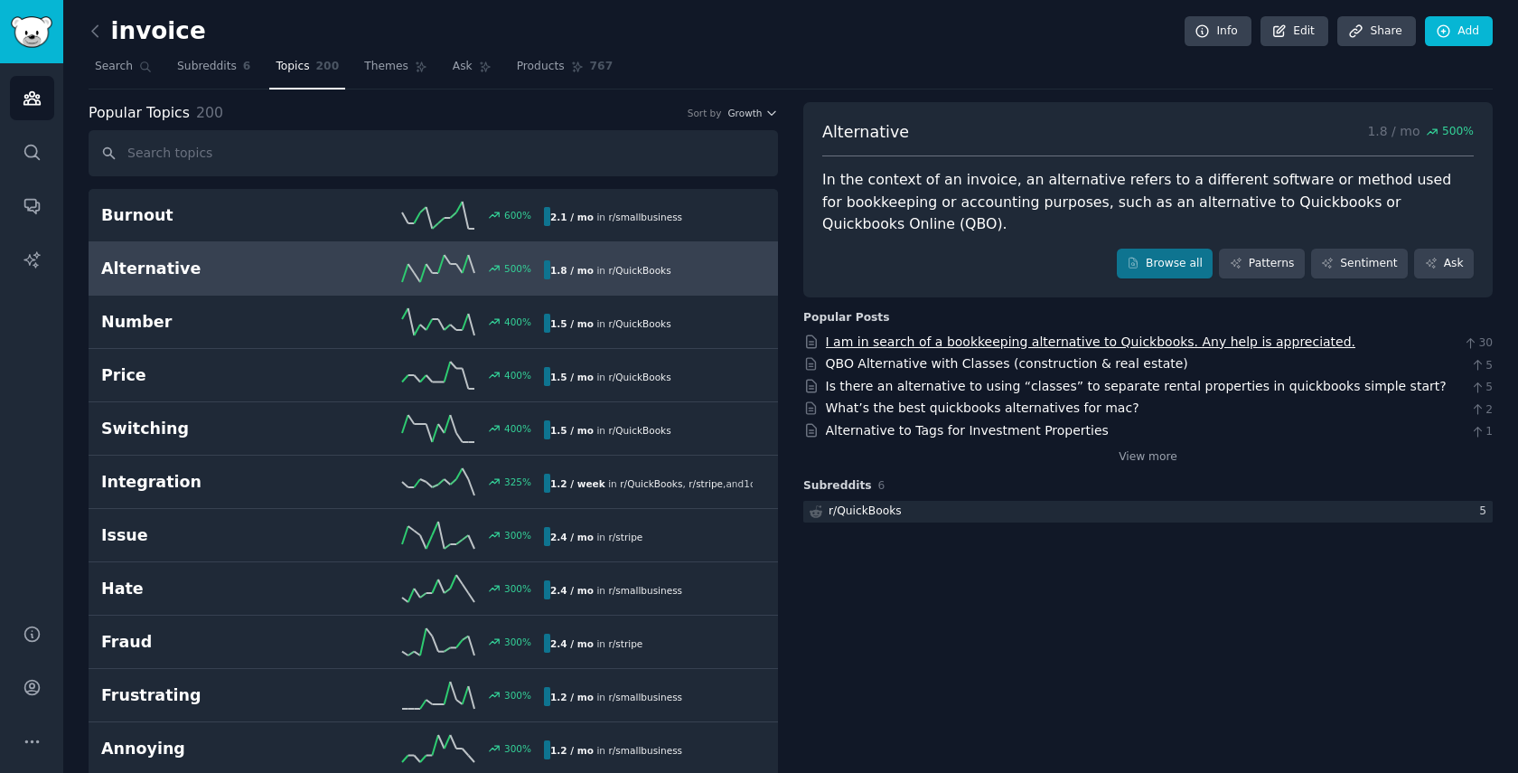
click at [876, 342] on link "I am in search of a bookkeeping alternative to Quickbooks. Any help is apprecia…" at bounding box center [1091, 341] width 530 height 14
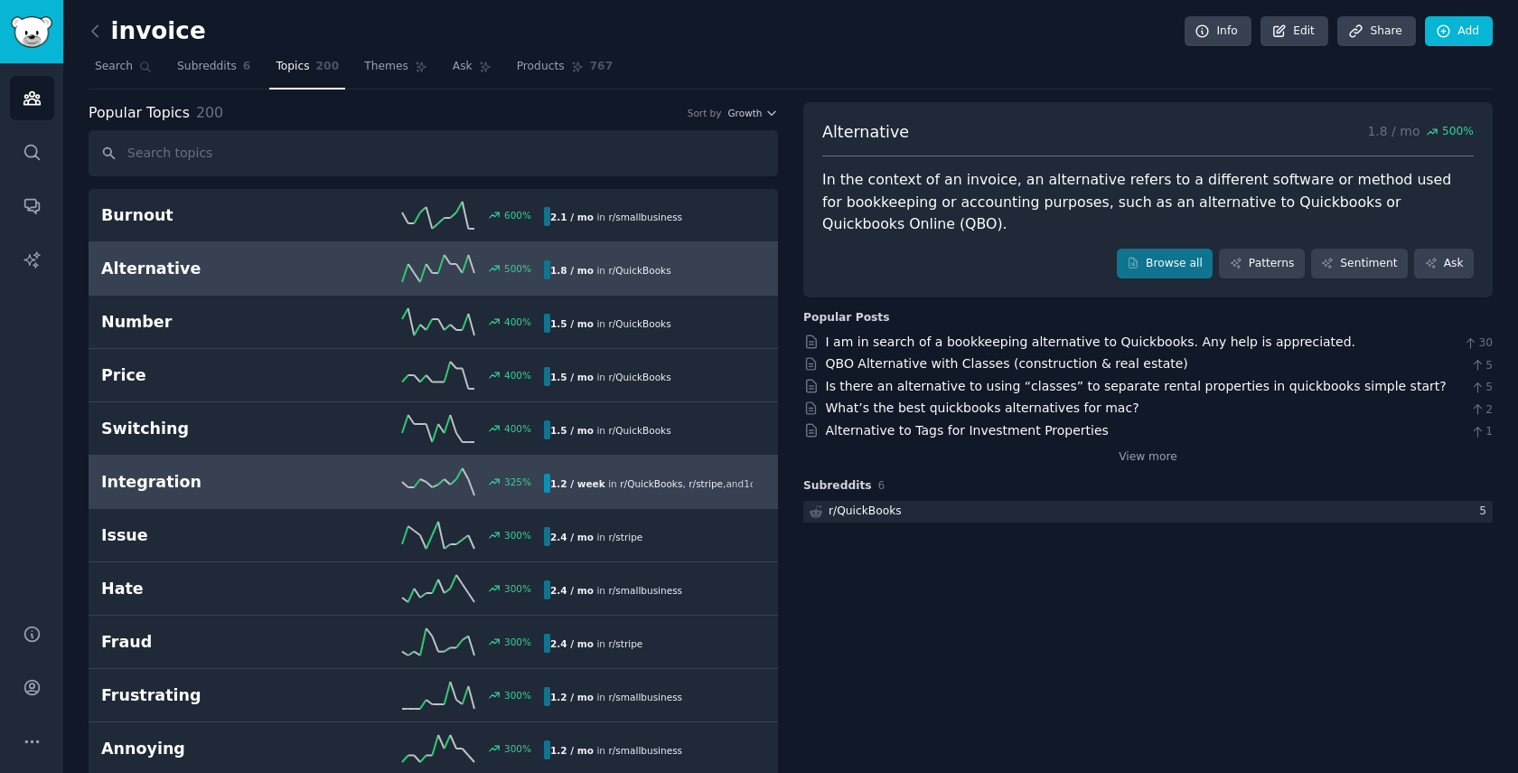
click at [386, 464] on link "Integration 325 % 1.2 / week in r/ QuickBooks , r/ stripe , and 1 other" at bounding box center [433, 481] width 689 height 53
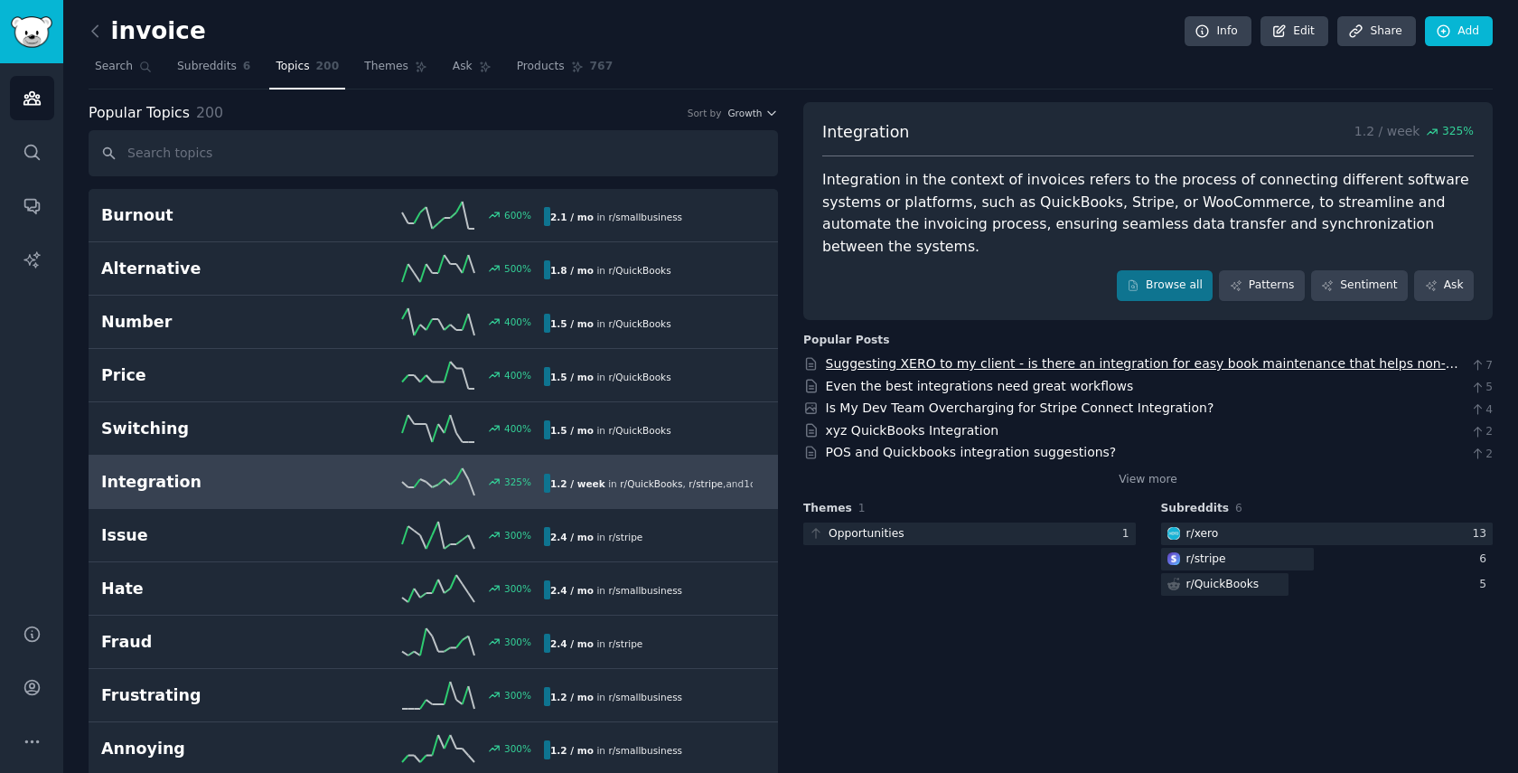
click at [1145, 356] on link "Suggesting XERO to my client - is there an integration for easy book maintenanc…" at bounding box center [1142, 372] width 632 height 33
